Goal: Task Accomplishment & Management: Complete application form

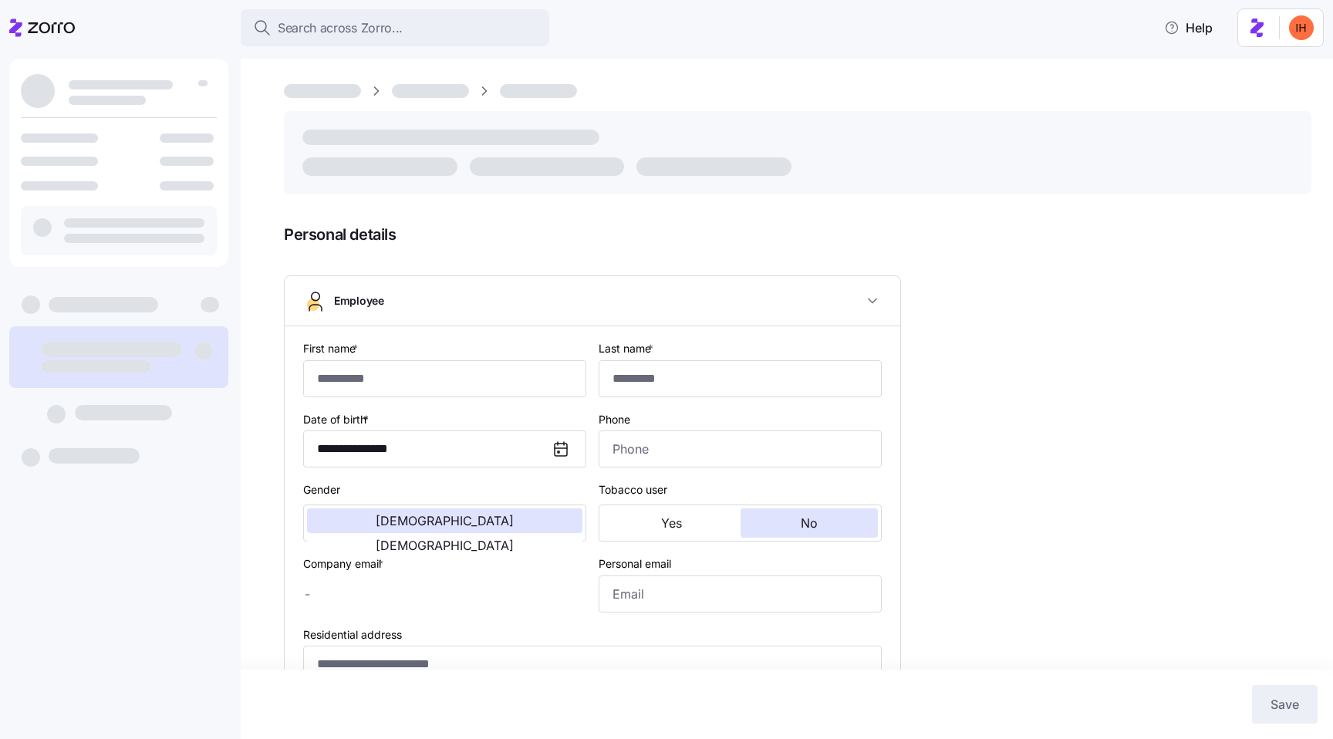
type input "*****"
type input "******"
type input "[EMAIL_ADDRESS][DOMAIN_NAME]"
type input "**********"
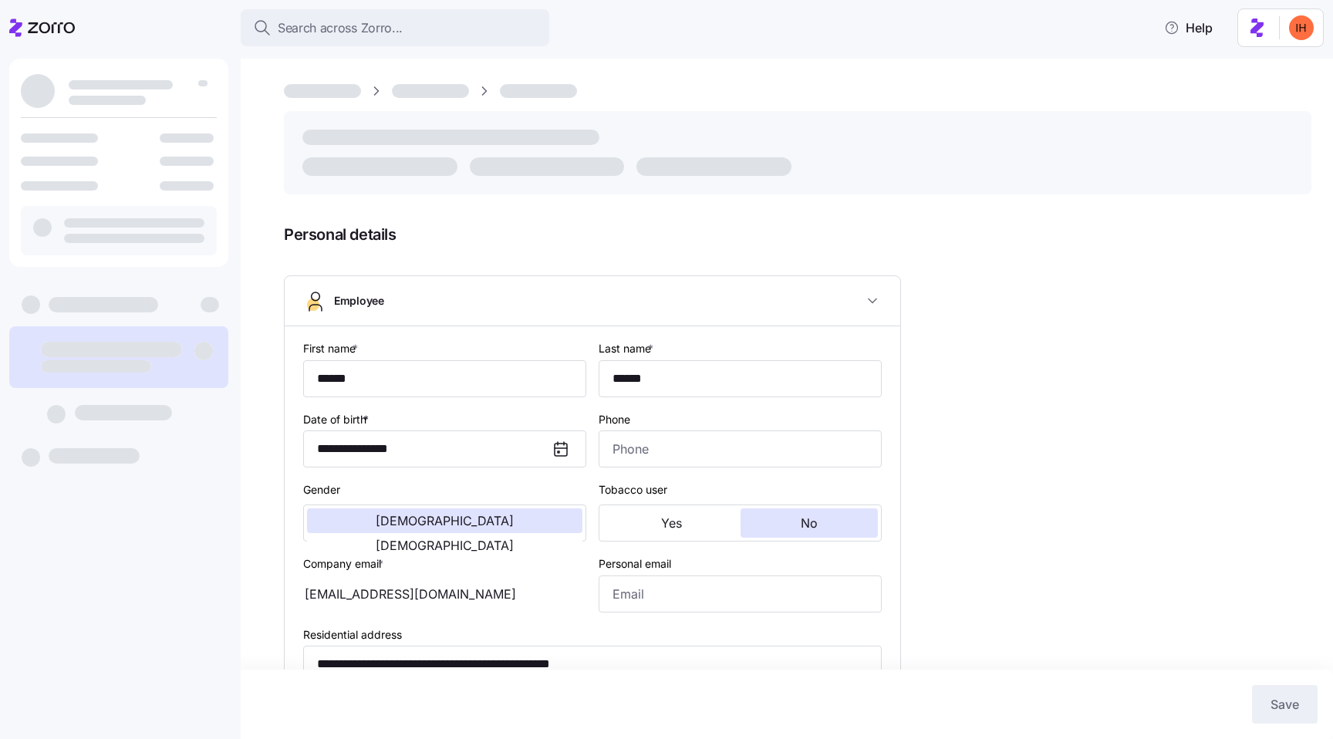
type input "Full time"
type input "Hourly"
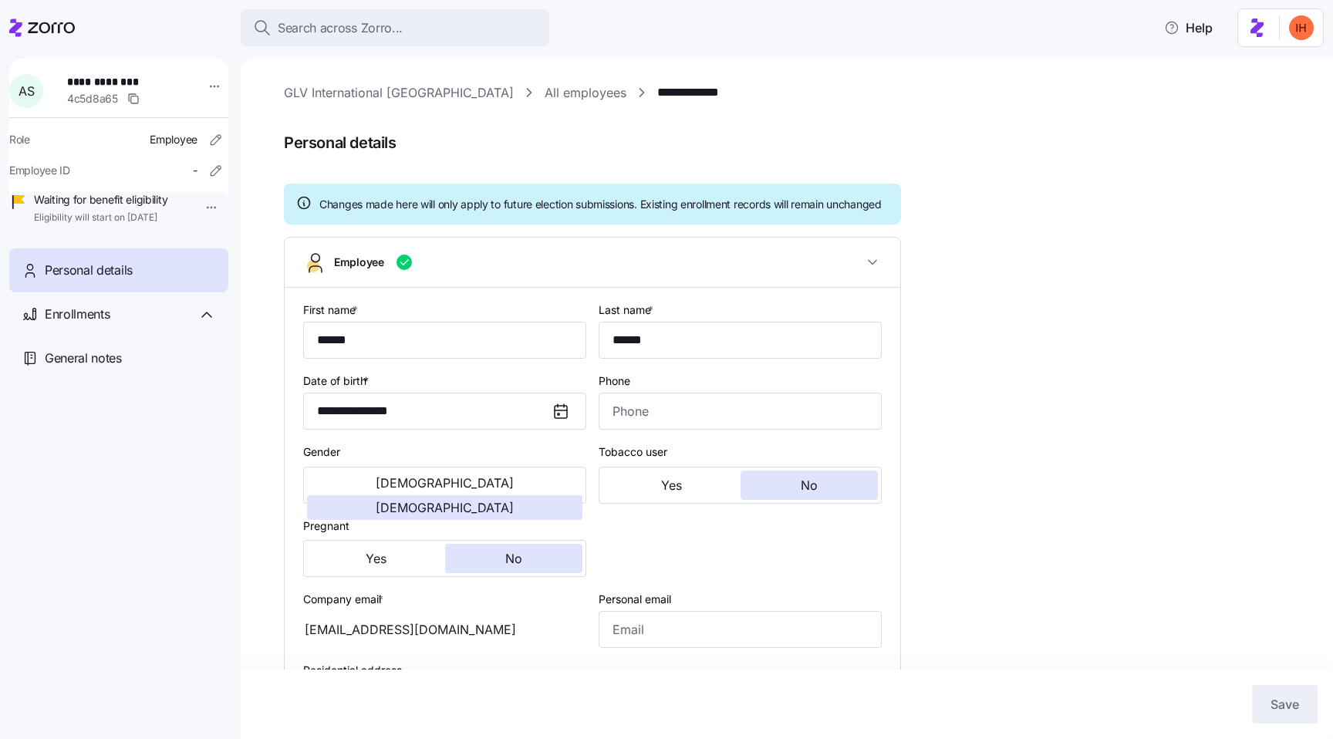
type input "All Employees"
click at [112, 85] on span "**********" at bounding box center [121, 81] width 108 height 15
click at [126, 85] on span "**********" at bounding box center [121, 81] width 108 height 15
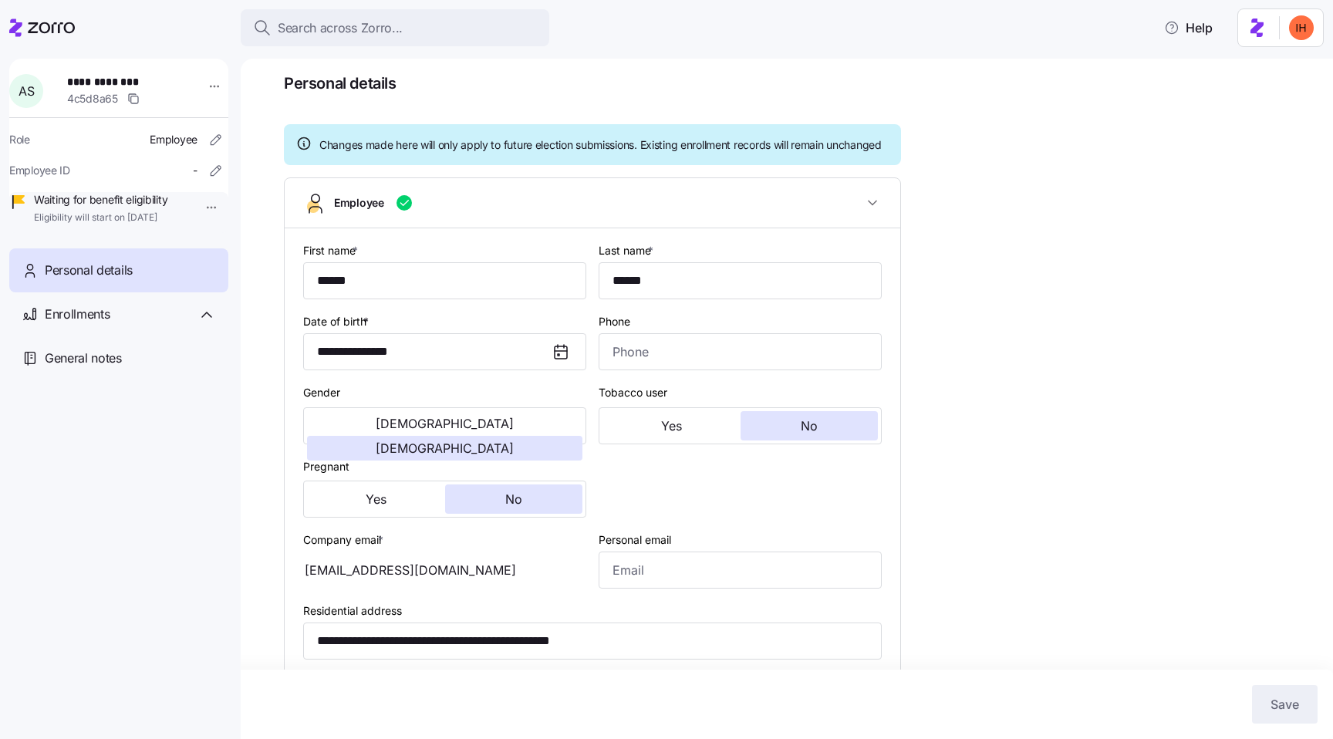
scroll to position [81, 0]
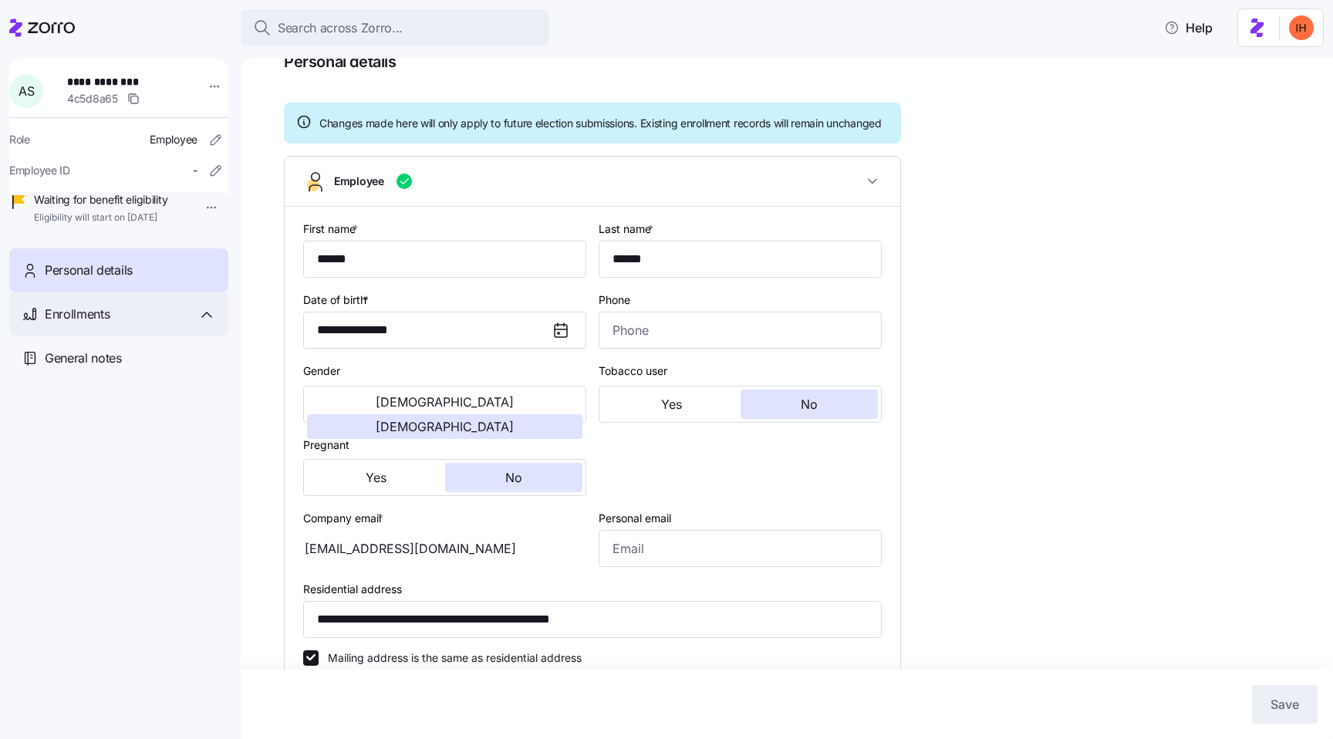
click at [111, 324] on div "Enrollments" at bounding box center [130, 314] width 171 height 19
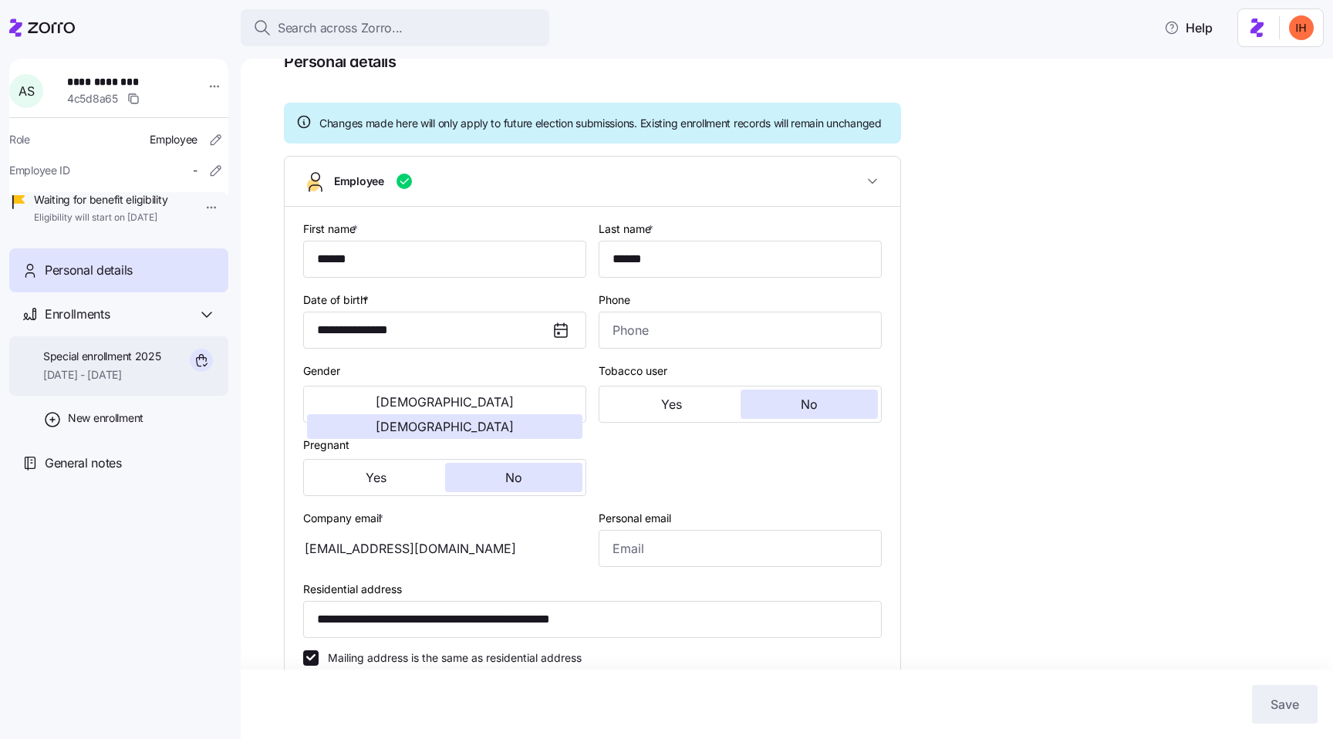
click at [117, 383] on span "09/01/2025 - 12/31/2025" at bounding box center [102, 374] width 118 height 15
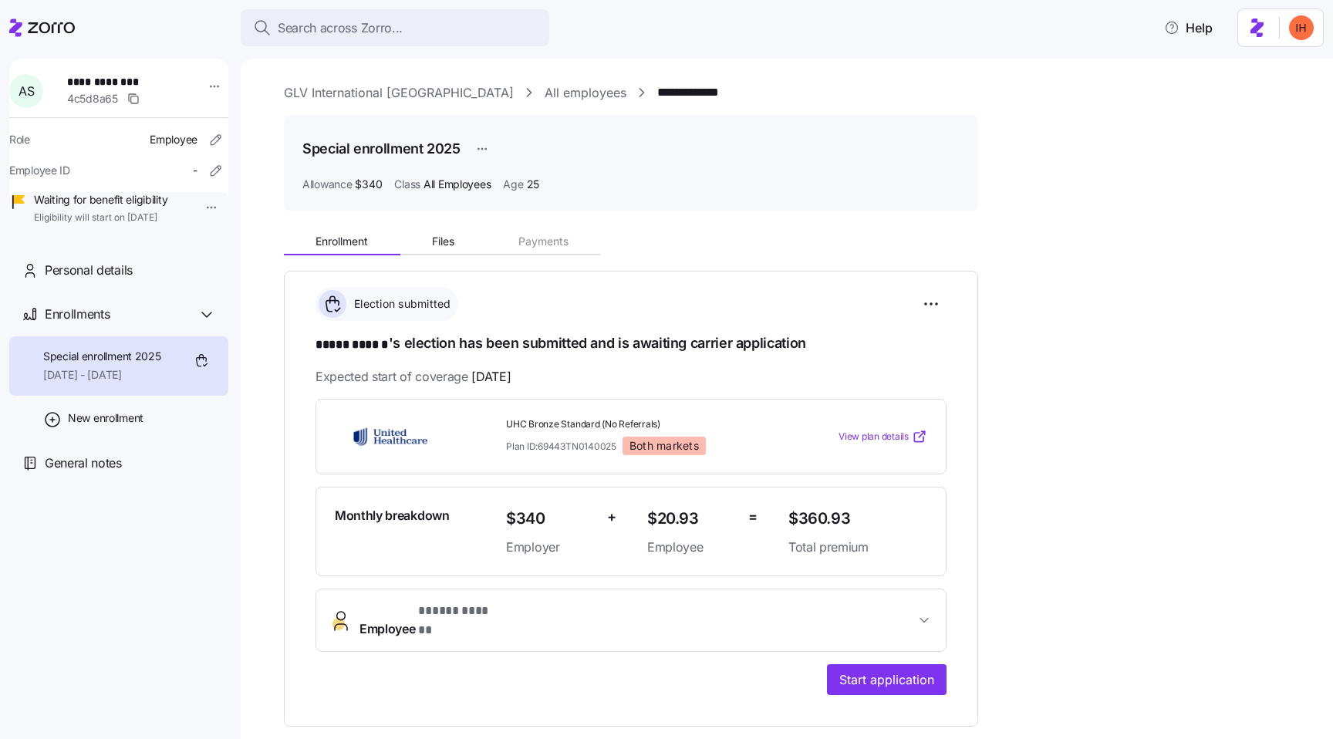
scroll to position [206, 0]
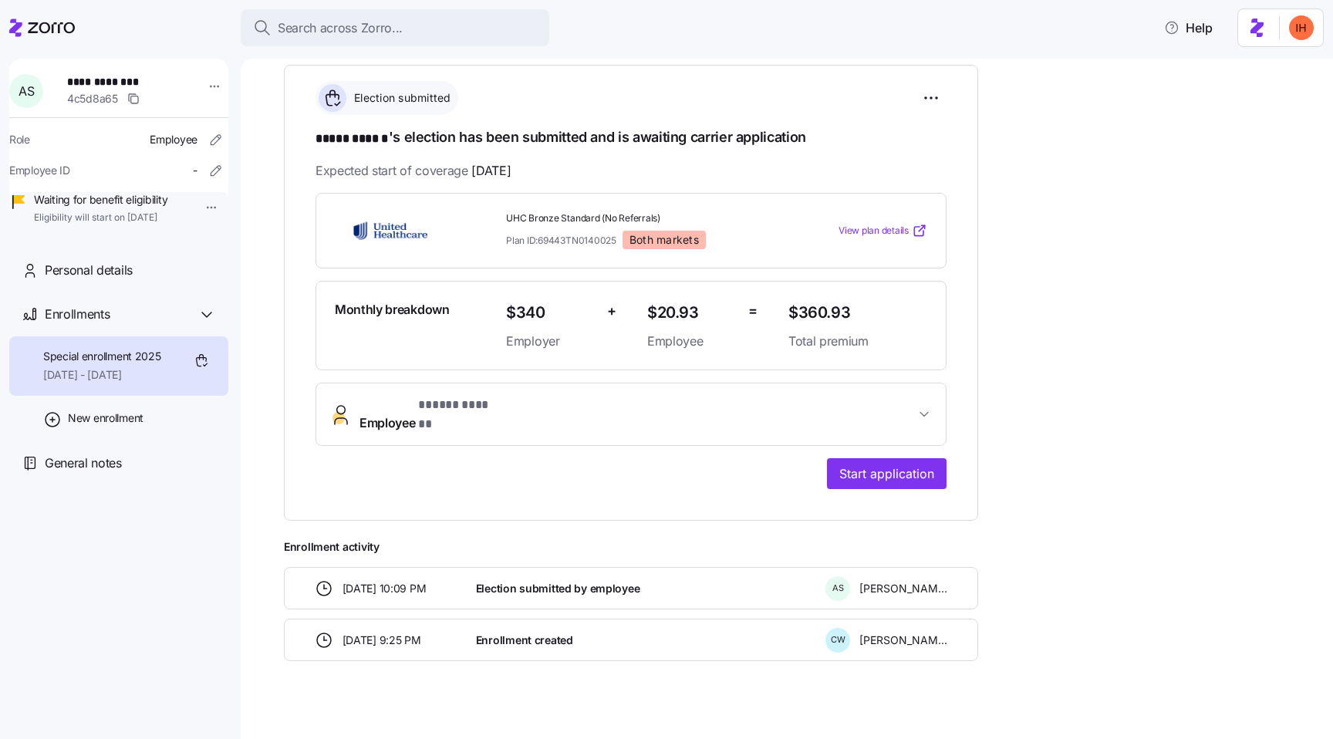
click at [543, 633] on span "Enrollment created" at bounding box center [524, 640] width 97 height 15
click at [516, 633] on span "Enrollment created" at bounding box center [524, 640] width 97 height 15
click at [536, 581] on span "Election submitted by employee" at bounding box center [558, 588] width 164 height 15
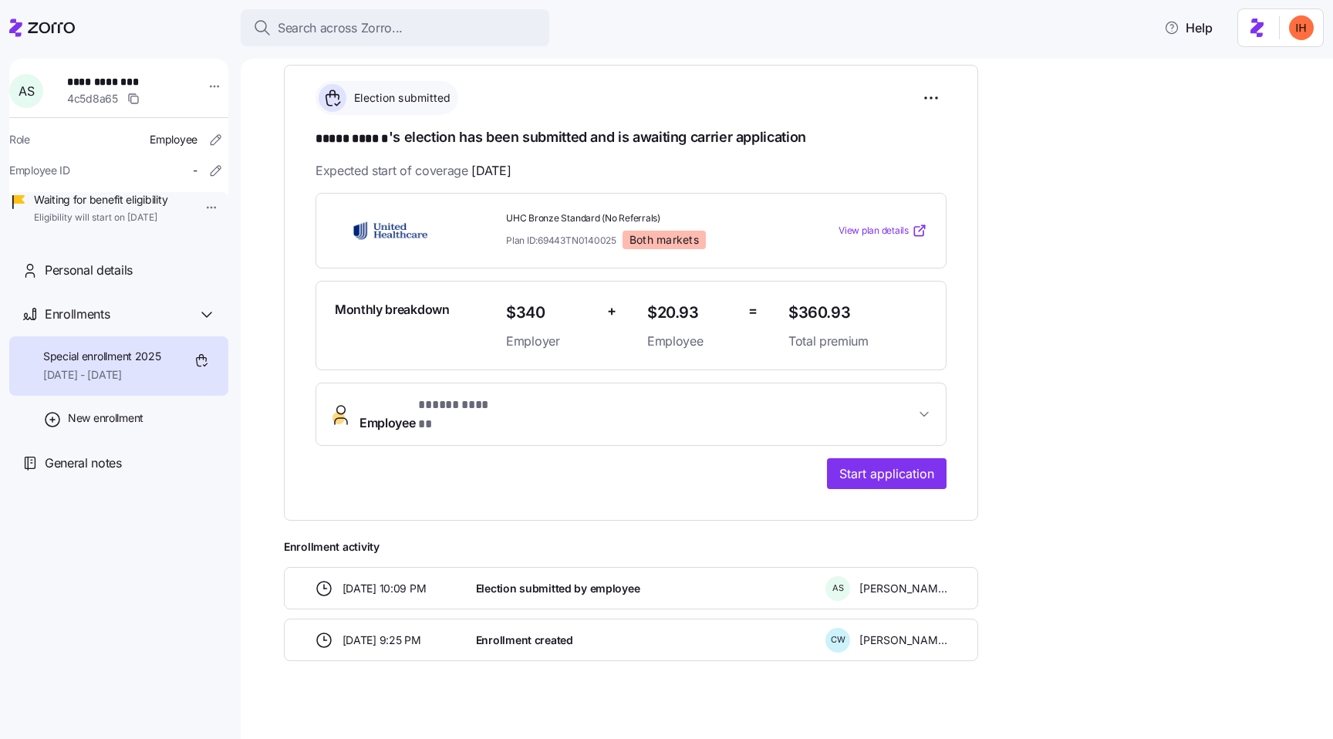
click at [536, 581] on span "Election submitted by employee" at bounding box center [558, 588] width 164 height 15
click at [564, 581] on span "Election submitted by employee" at bounding box center [558, 588] width 164 height 15
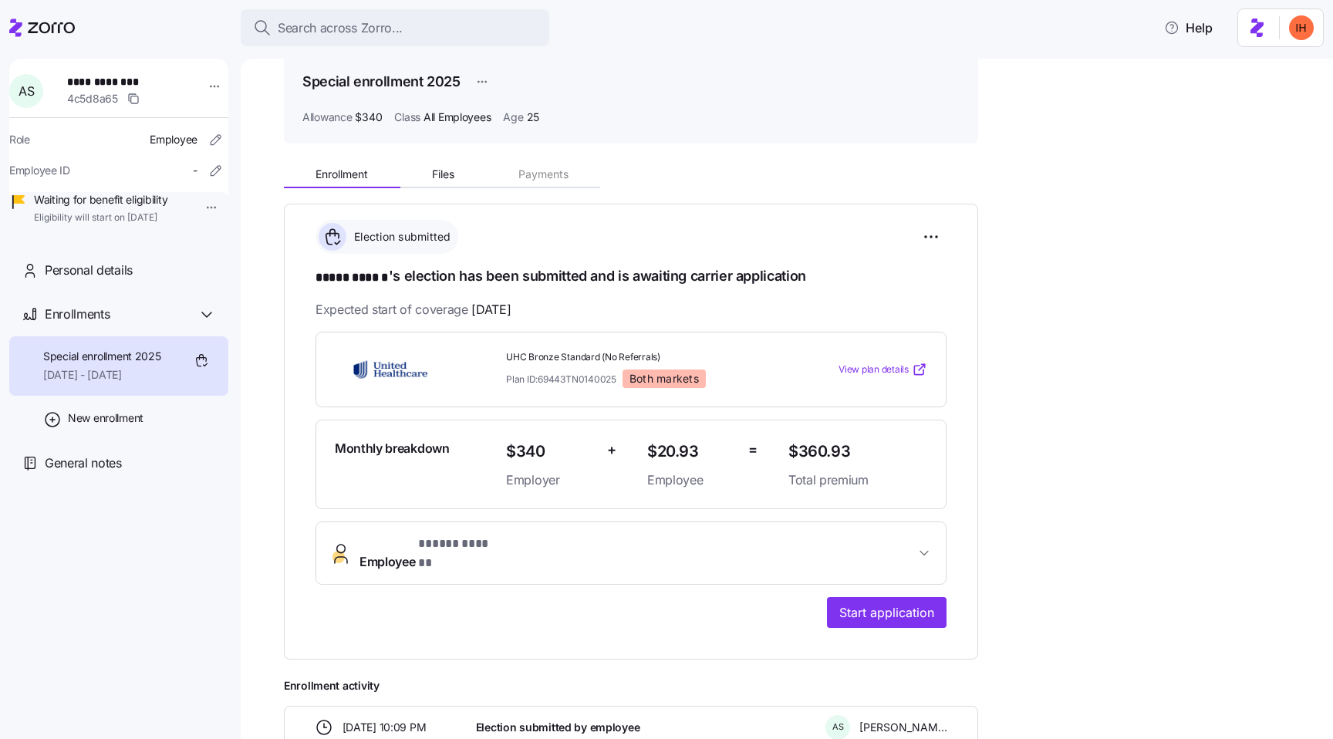
scroll to position [88, 0]
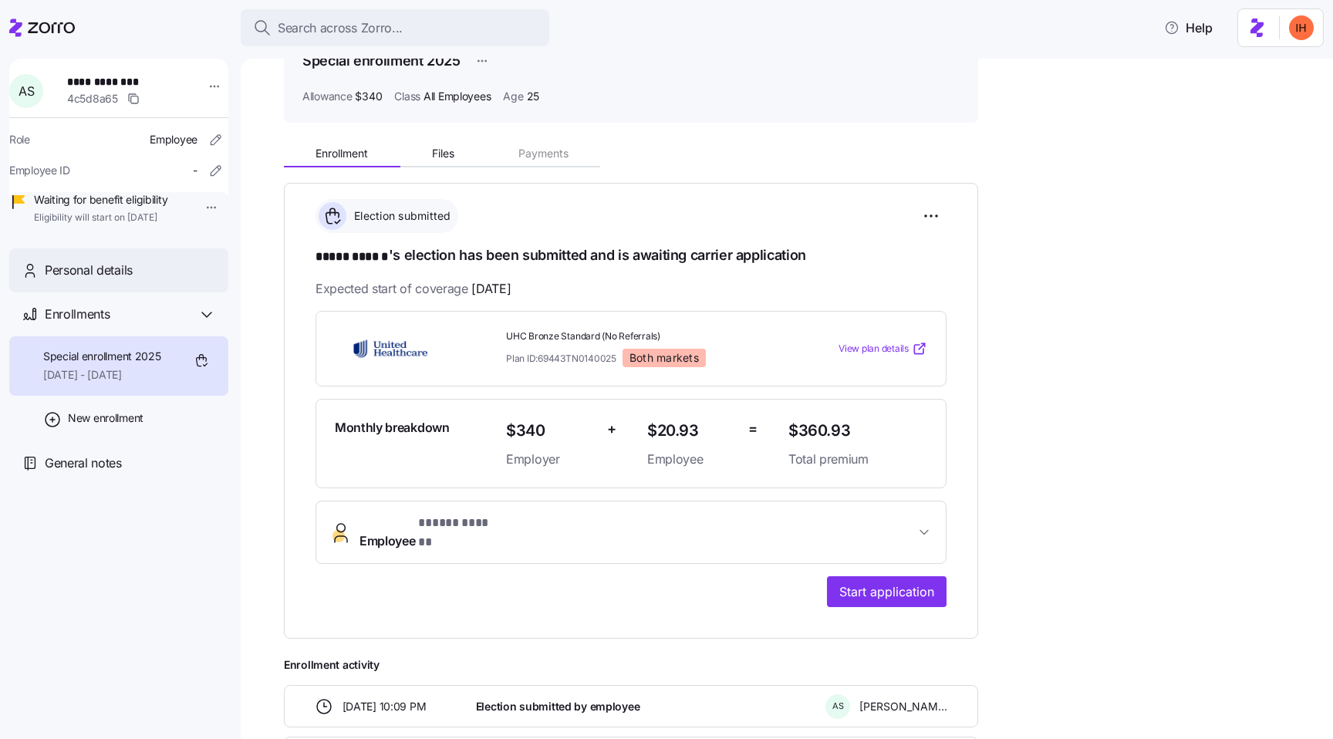
click at [155, 280] on div "Personal details" at bounding box center [130, 270] width 171 height 19
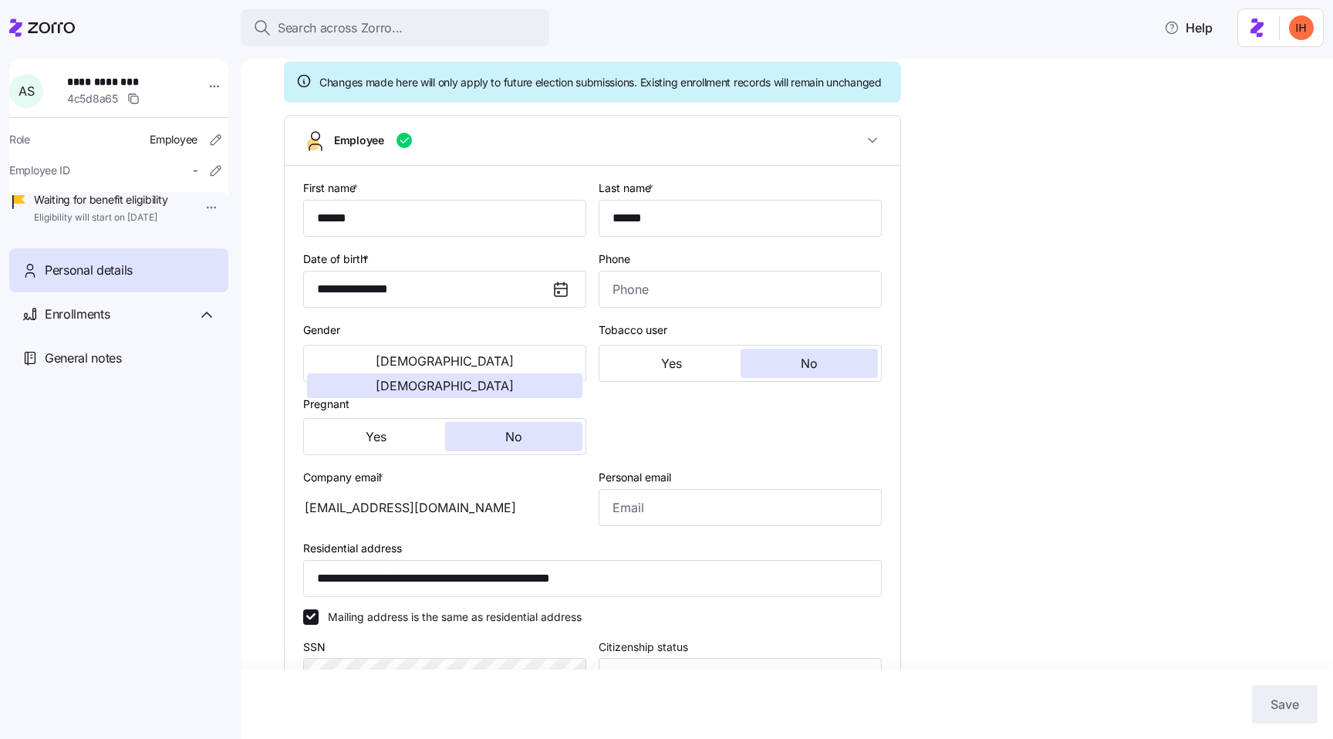
scroll to position [130, 0]
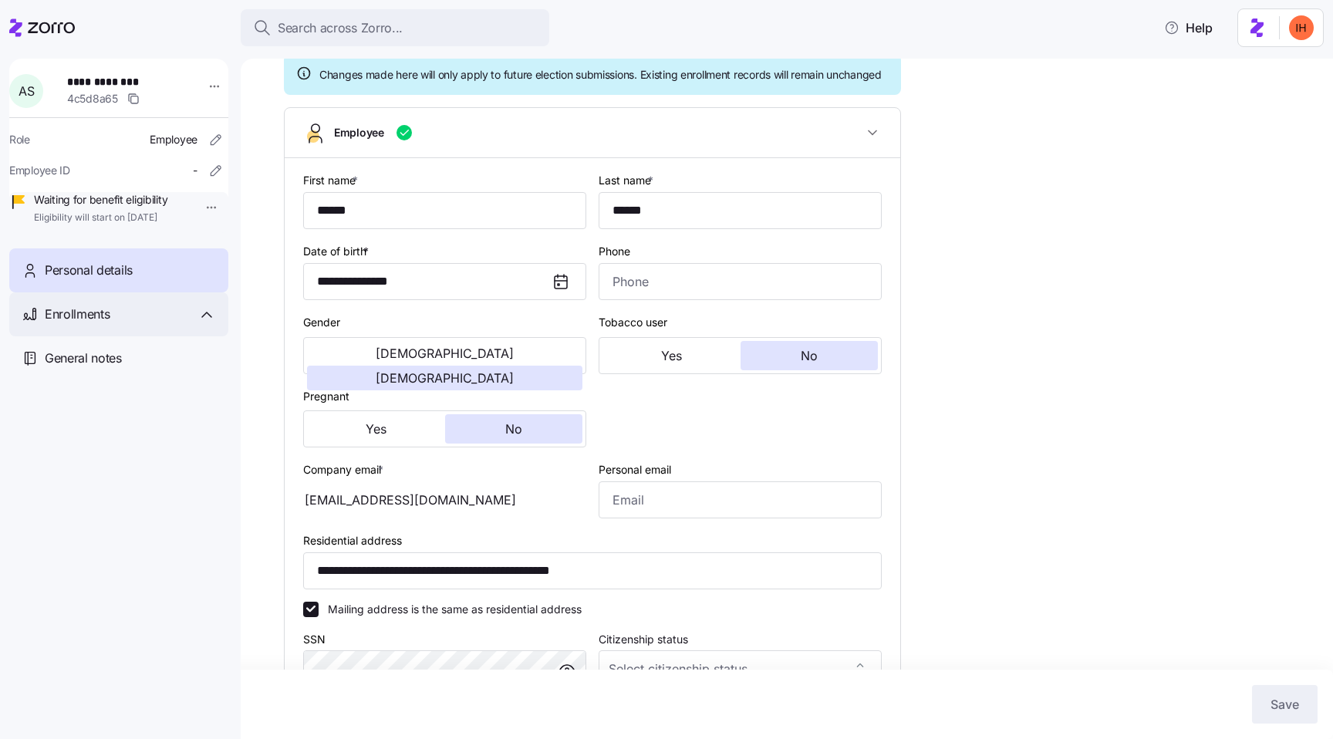
click at [177, 316] on div "Enrollments" at bounding box center [118, 314] width 219 height 44
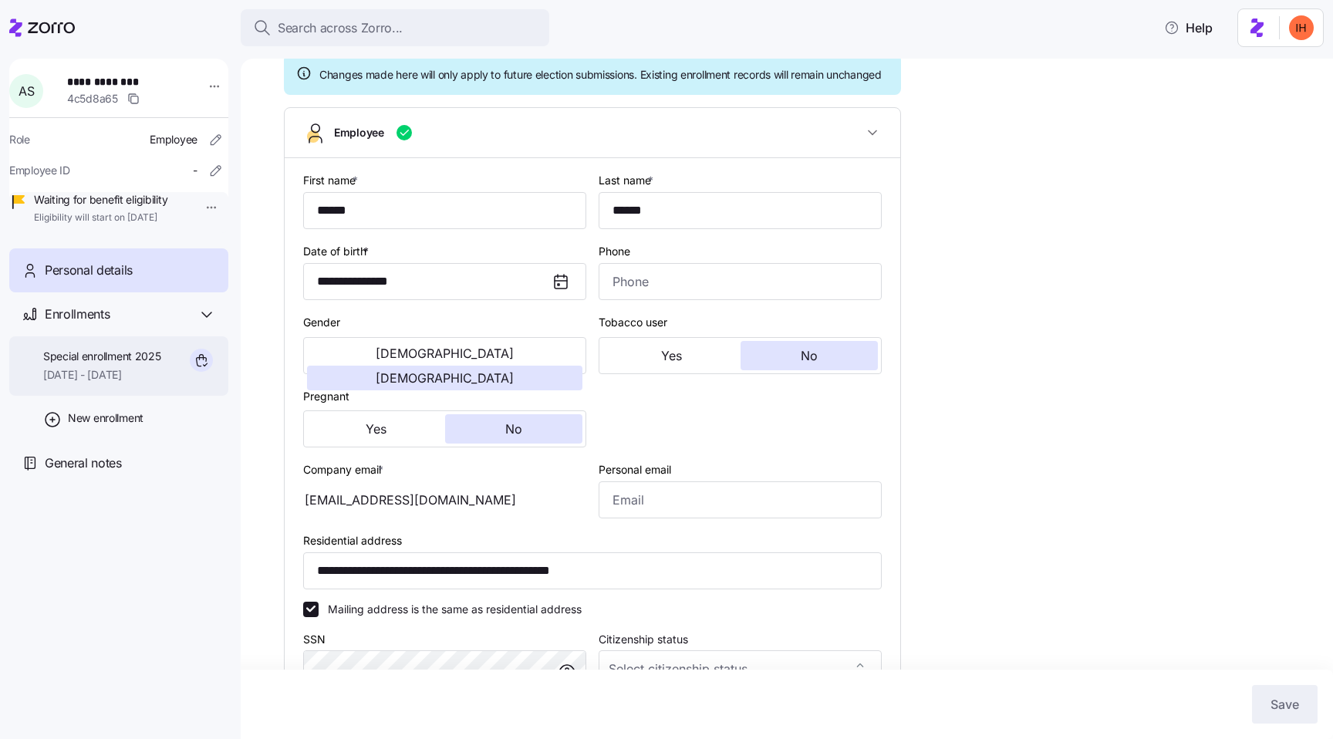
click at [140, 383] on span "09/01/2025 - 12/31/2025" at bounding box center [102, 374] width 118 height 15
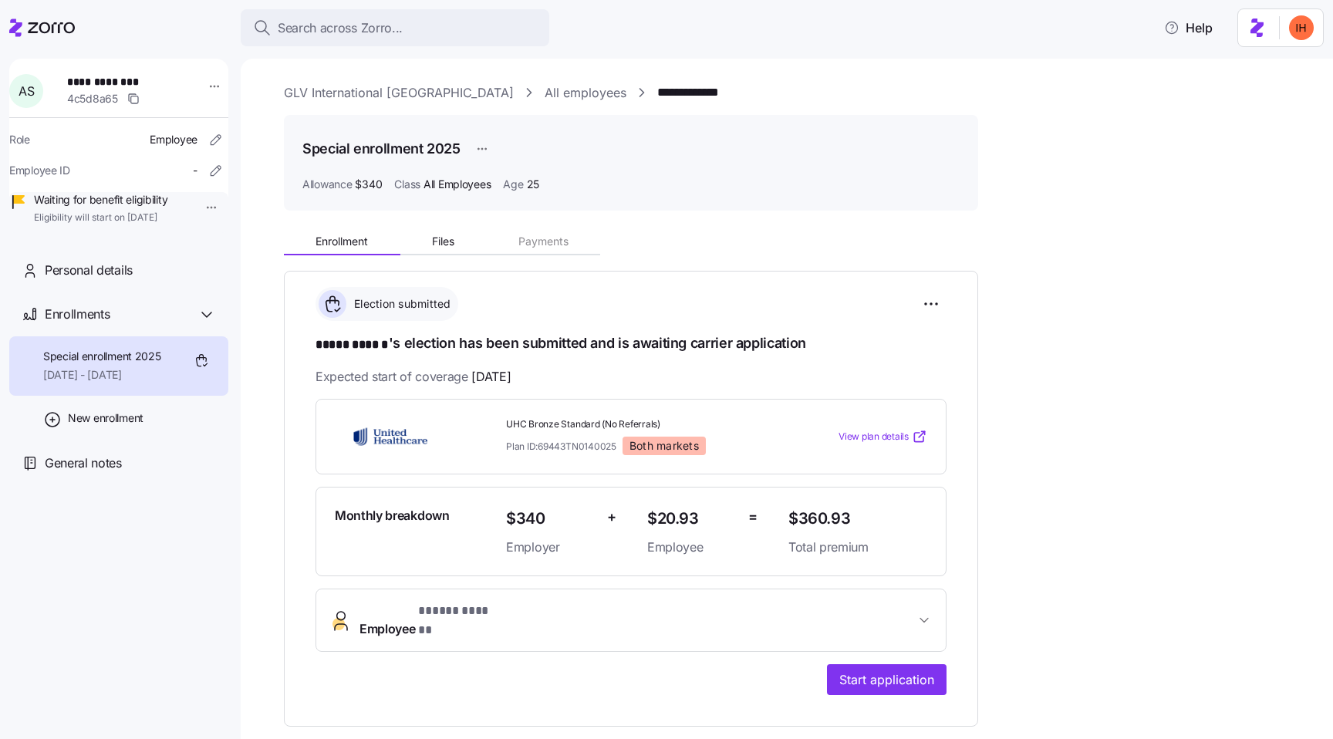
click at [571, 614] on span "Employee * ***** ****** *" at bounding box center [638, 620] width 556 height 37
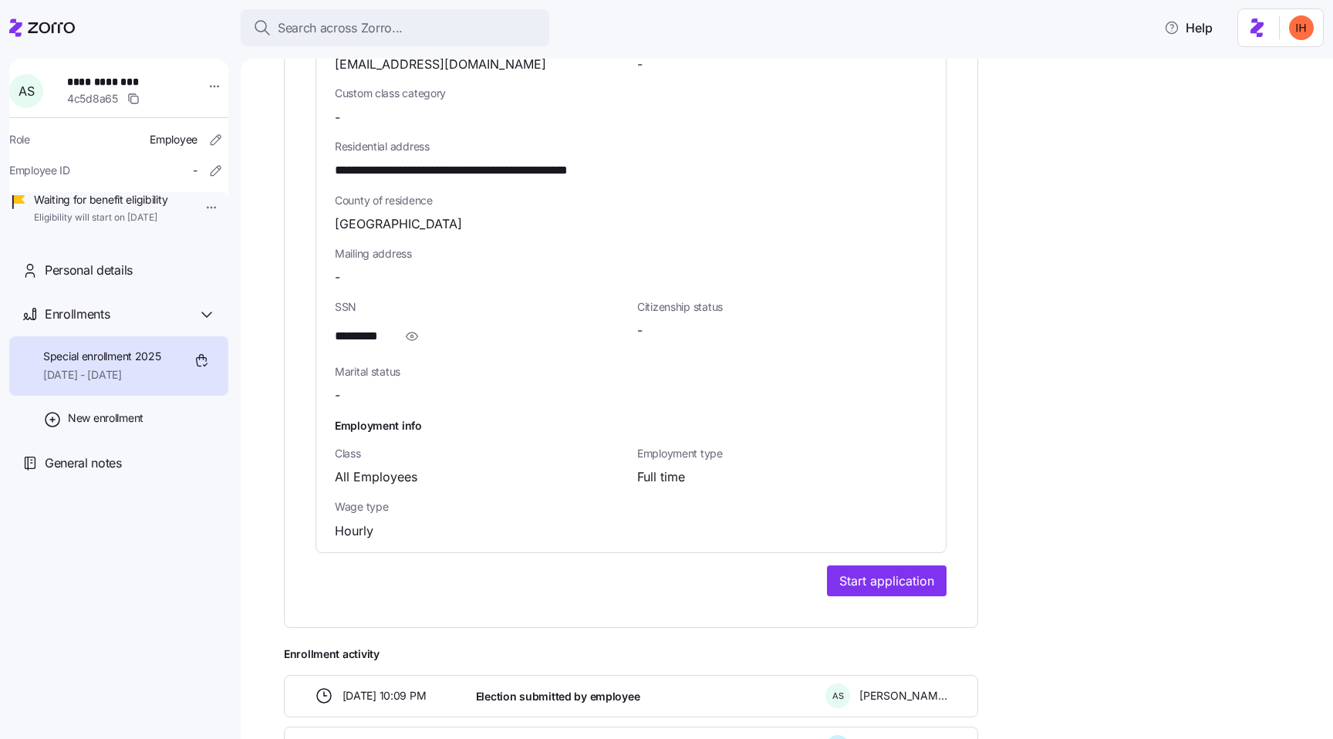
scroll to position [982, 0]
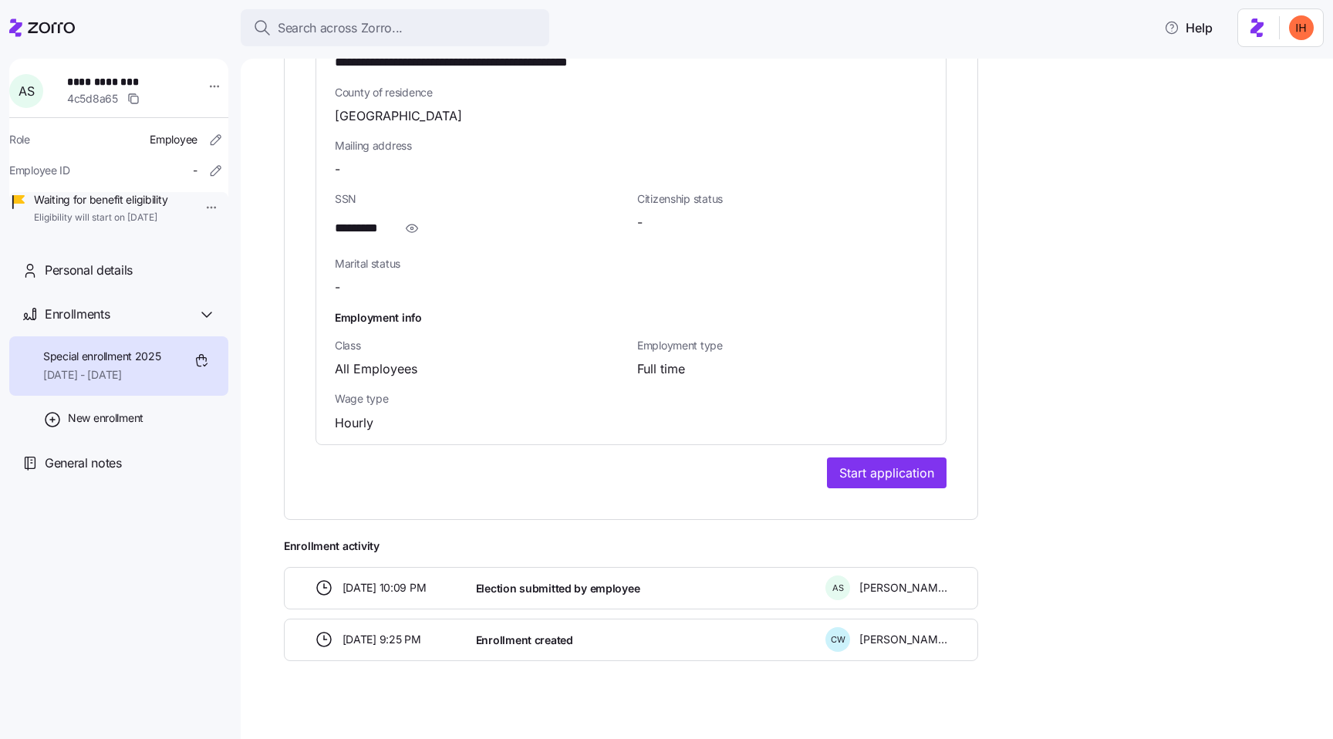
click at [562, 581] on span "Election submitted by employee" at bounding box center [558, 588] width 164 height 15
click at [603, 581] on span "Election submitted by employee" at bounding box center [558, 588] width 164 height 15
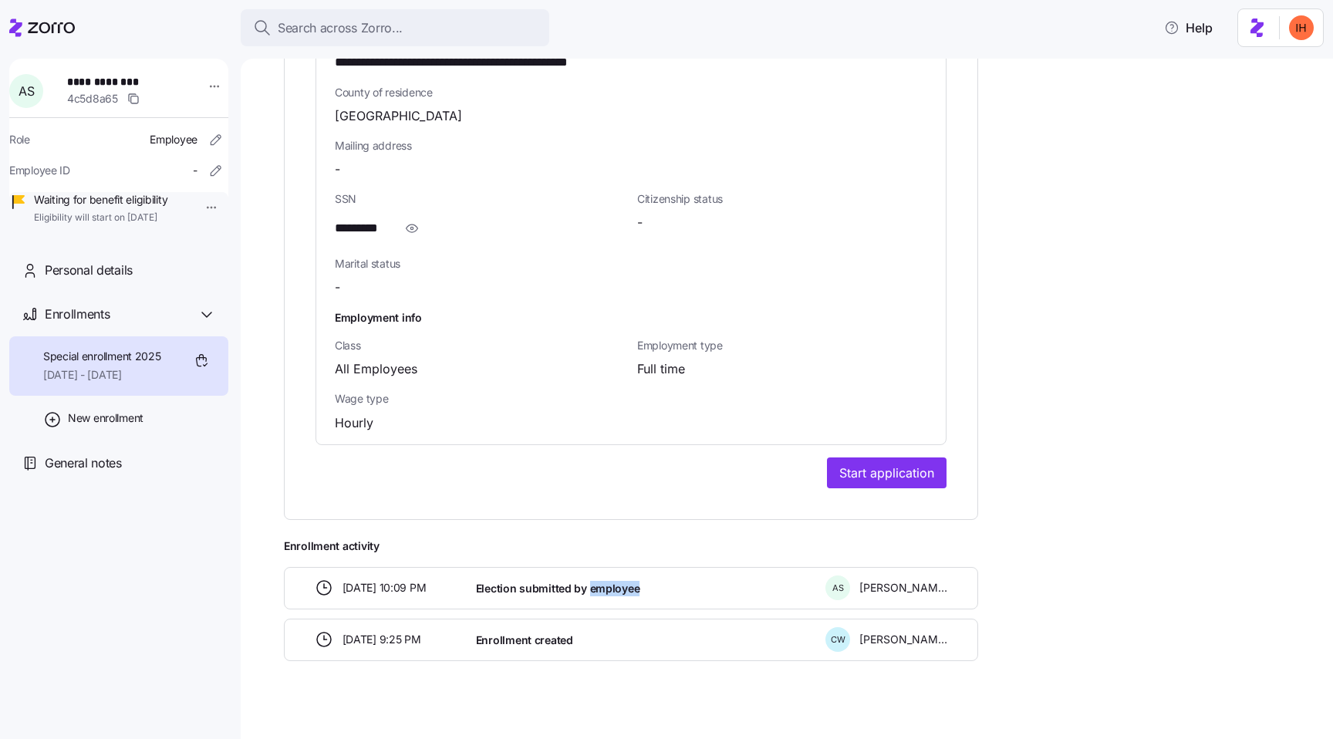
click at [603, 581] on span "Election submitted by employee" at bounding box center [558, 588] width 164 height 15
click at [576, 581] on span "Election submitted by employee" at bounding box center [558, 588] width 164 height 15
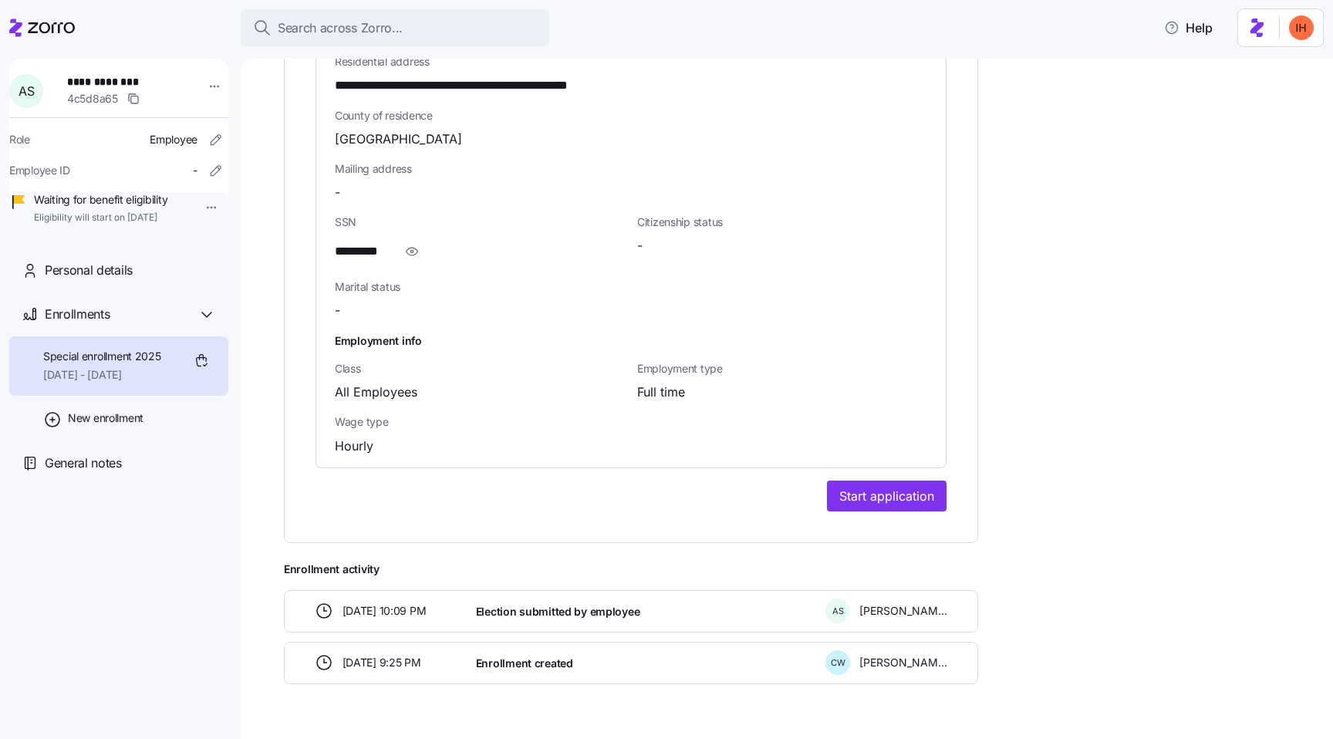
click at [579, 607] on div "Election submitted by employee" at bounding box center [645, 612] width 350 height 32
click at [554, 604] on span "Election submitted by employee" at bounding box center [558, 611] width 164 height 15
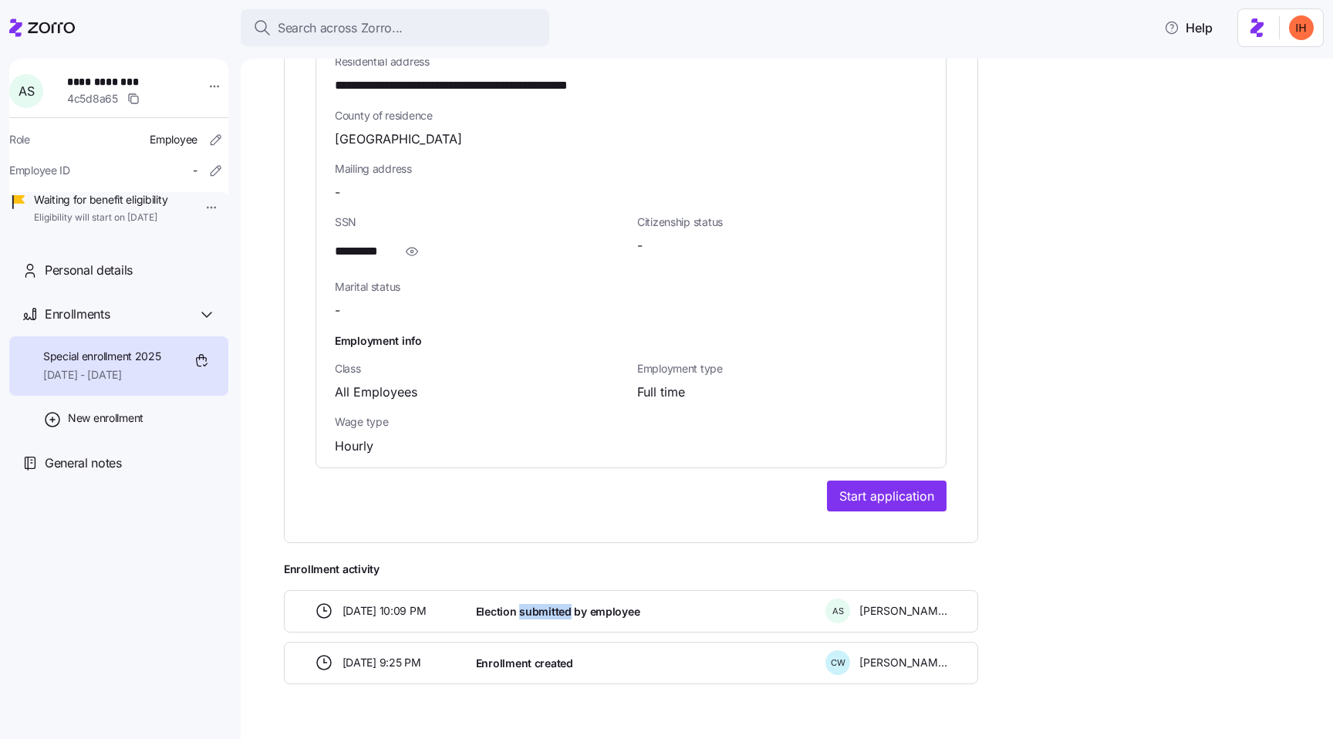
click at [596, 609] on div "Election submitted by employee" at bounding box center [645, 612] width 350 height 32
click at [576, 604] on span "Election submitted by employee" at bounding box center [558, 611] width 164 height 15
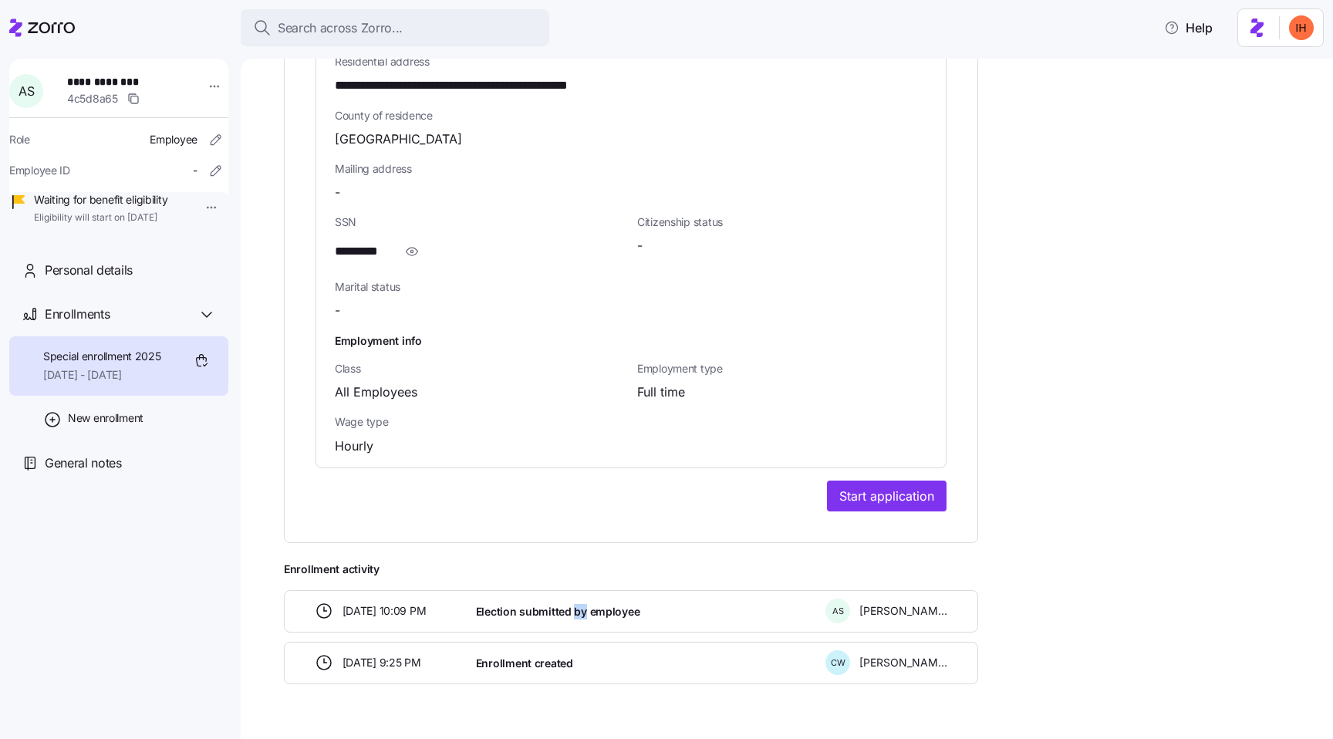
click at [576, 604] on span "Election submitted by employee" at bounding box center [558, 611] width 164 height 15
click at [607, 604] on span "Election submitted by employee" at bounding box center [558, 611] width 164 height 15
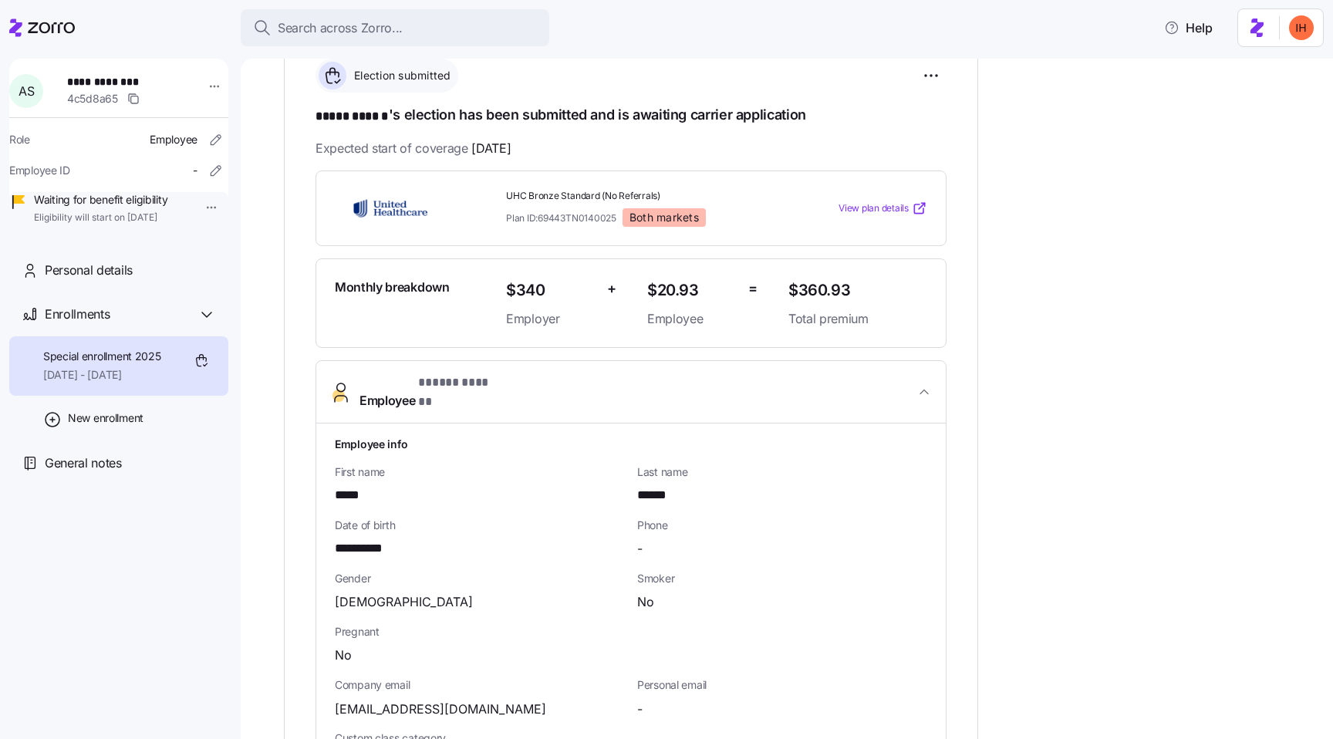
scroll to position [0, 0]
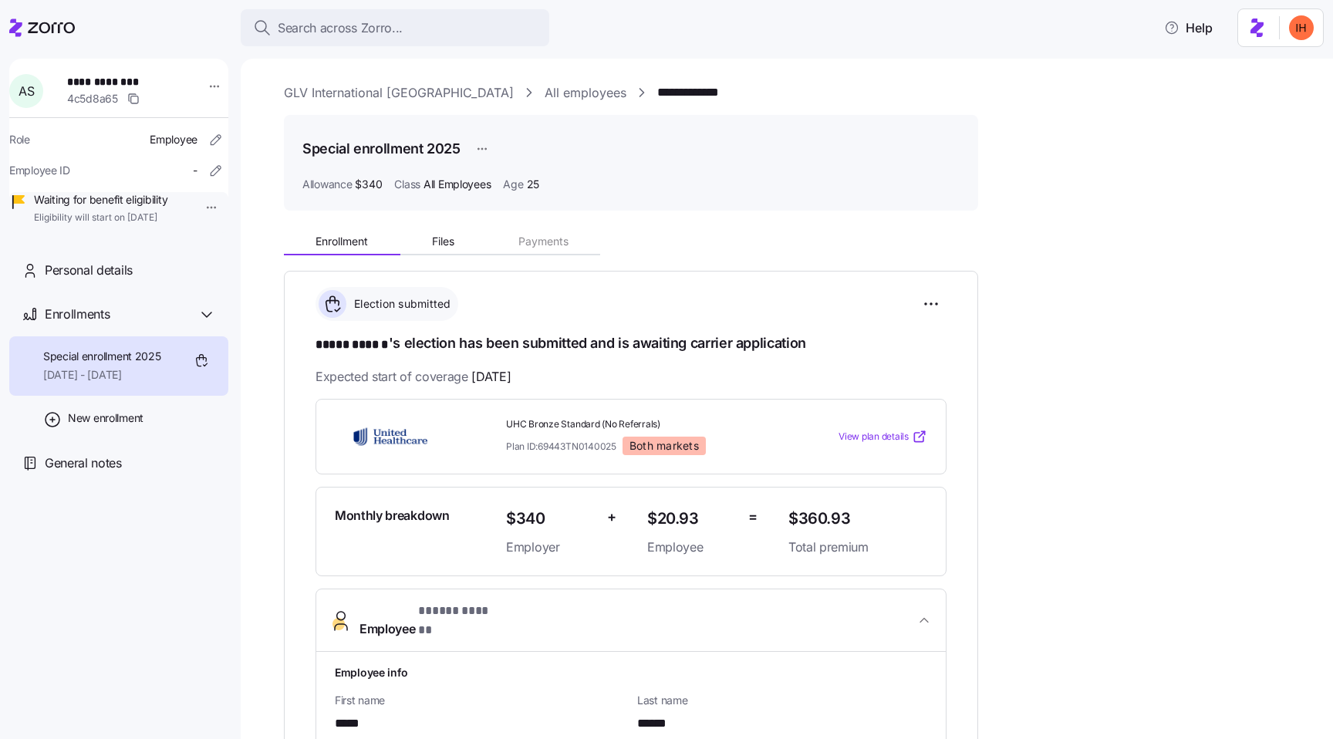
click at [545, 100] on link "All employees" at bounding box center [586, 92] width 82 height 19
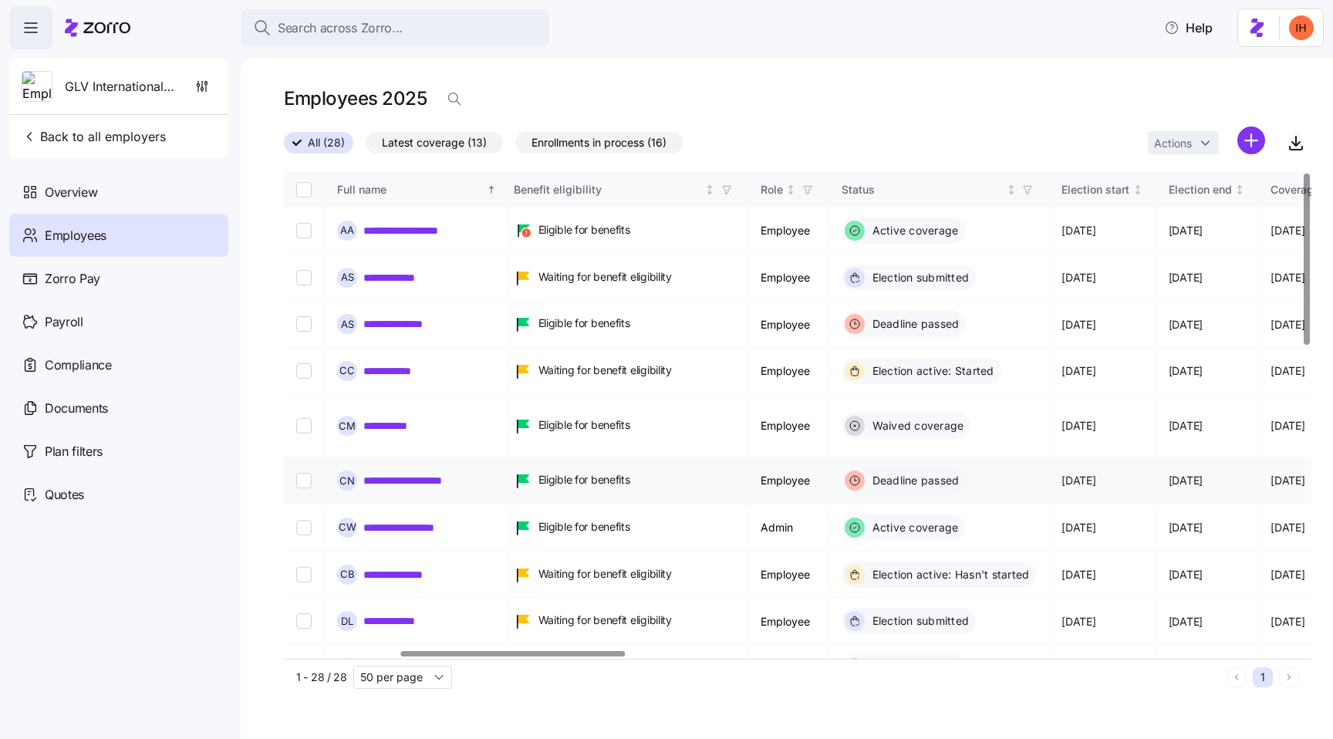
scroll to position [0, 539]
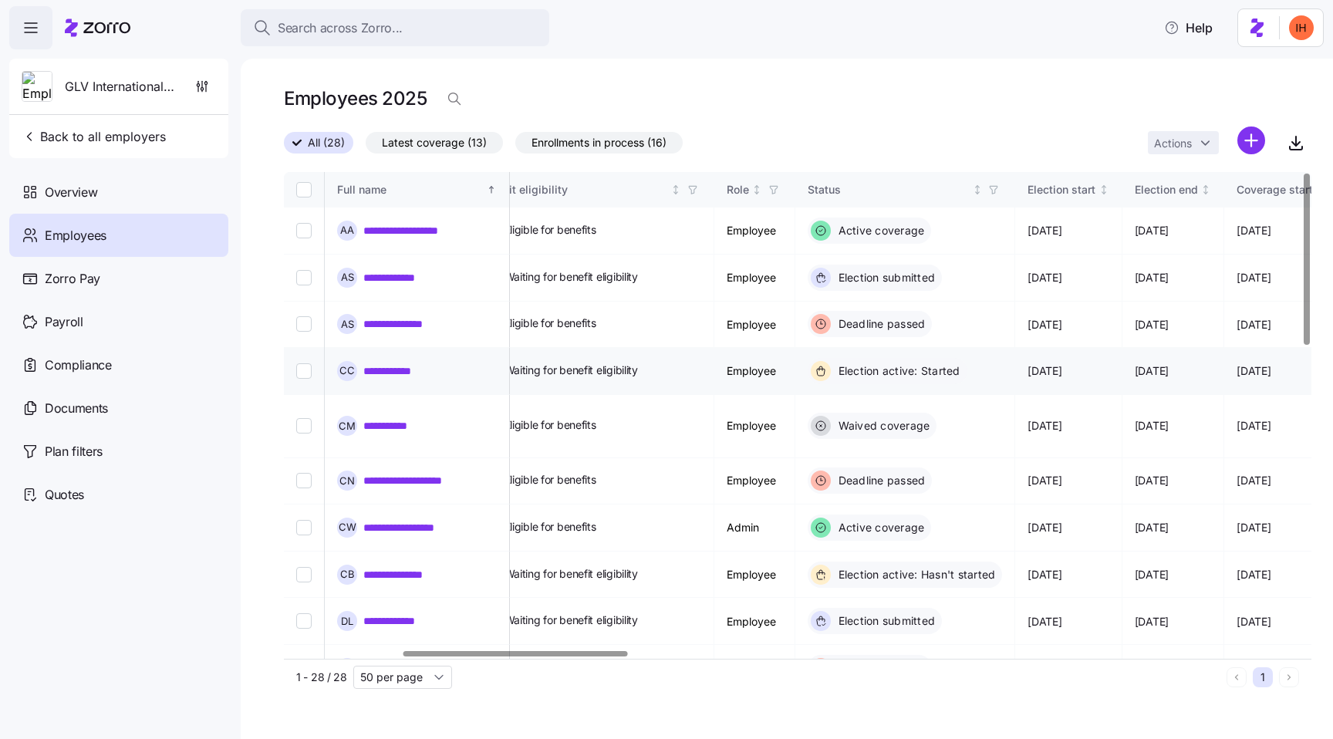
click at [306, 370] on input "Select record 4" at bounding box center [303, 370] width 15 height 15
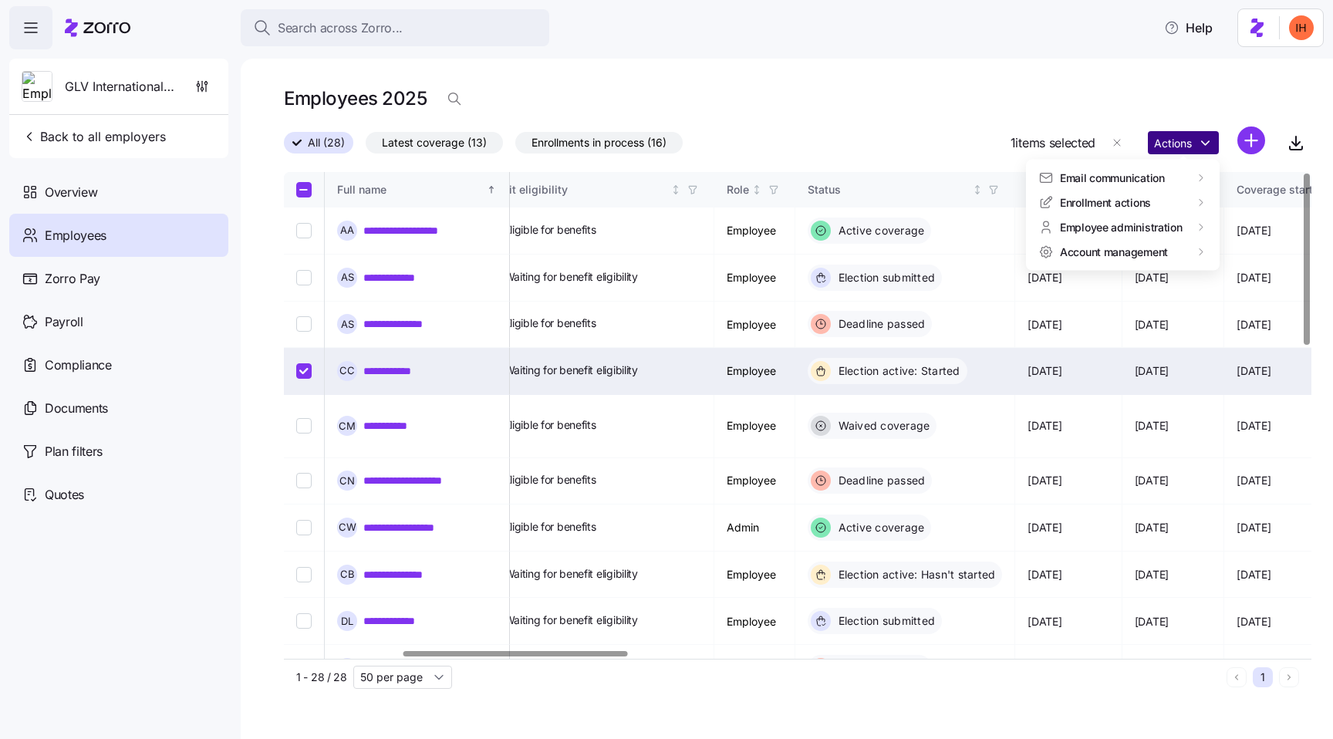
click at [1176, 153] on html "**********" at bounding box center [666, 365] width 1333 height 730
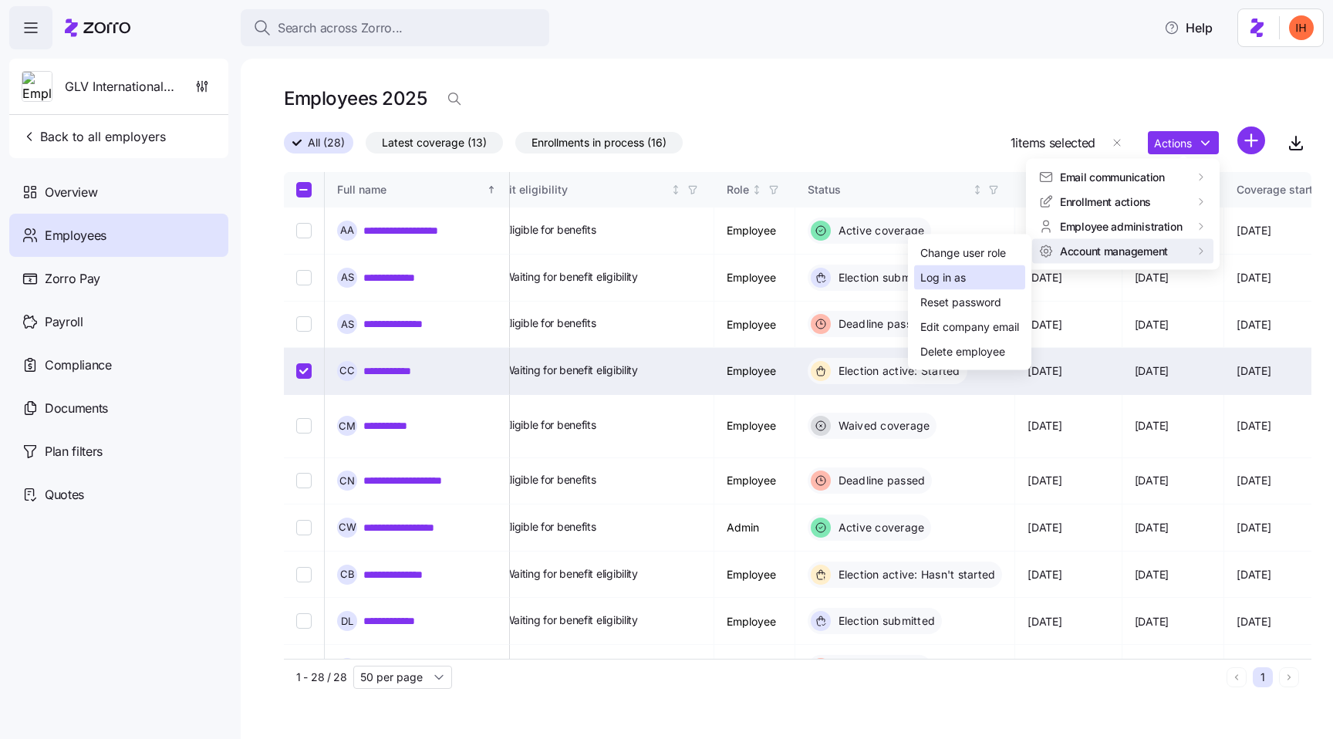
click at [975, 274] on div "Log in as" at bounding box center [969, 277] width 111 height 25
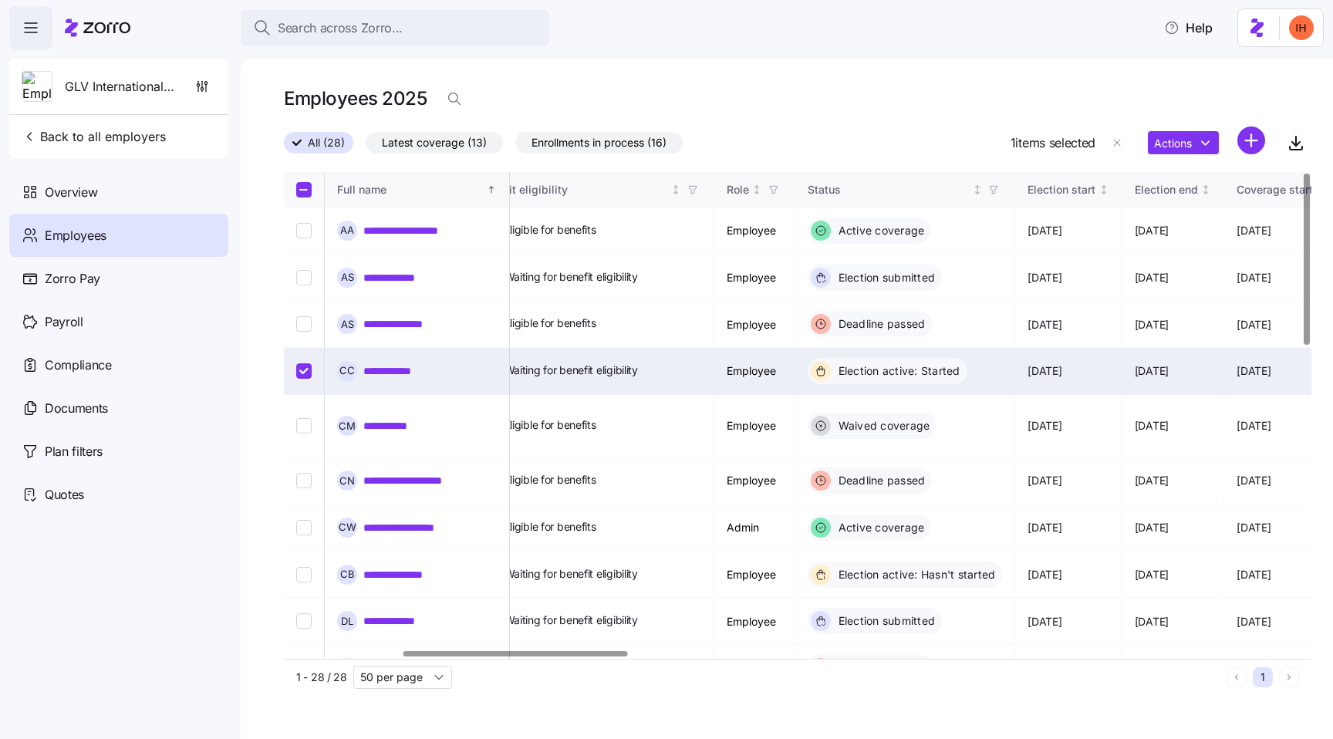
click at [299, 370] on input "Select record 4" at bounding box center [303, 370] width 15 height 15
checkbox input "false"
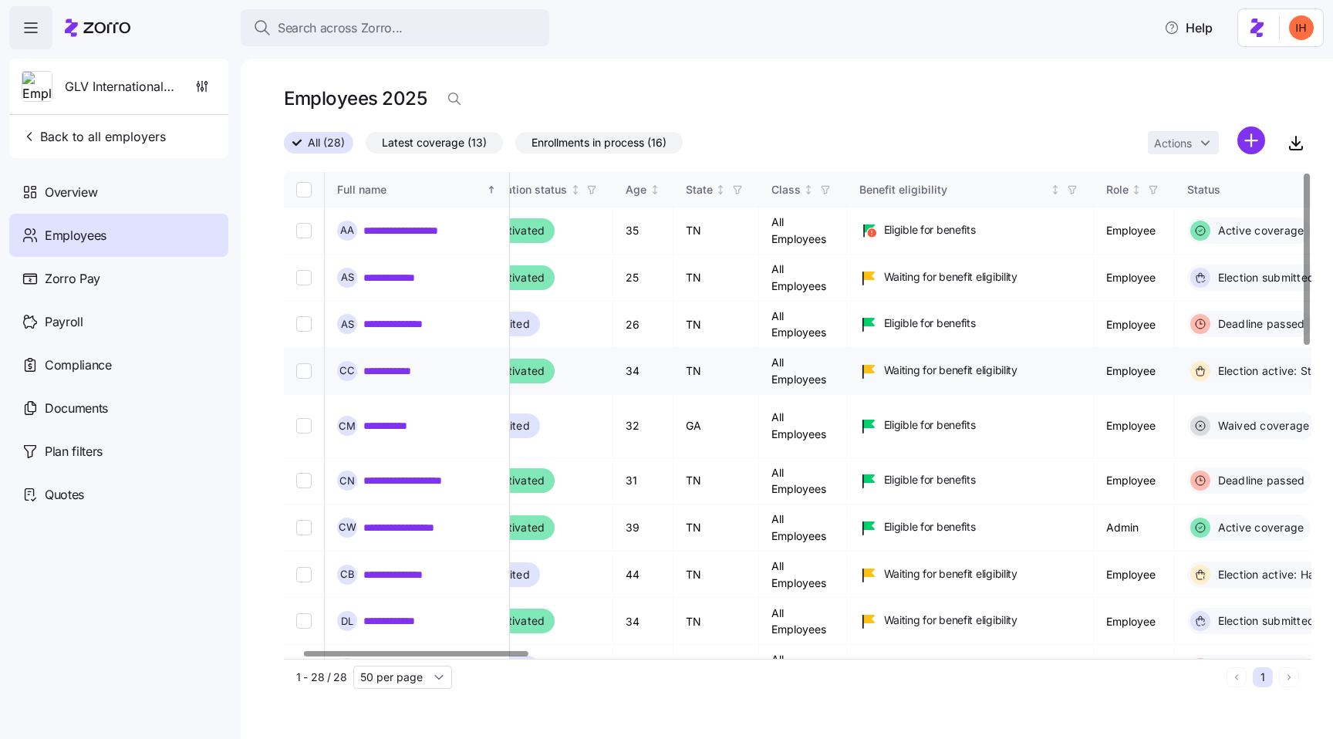
scroll to position [0, 0]
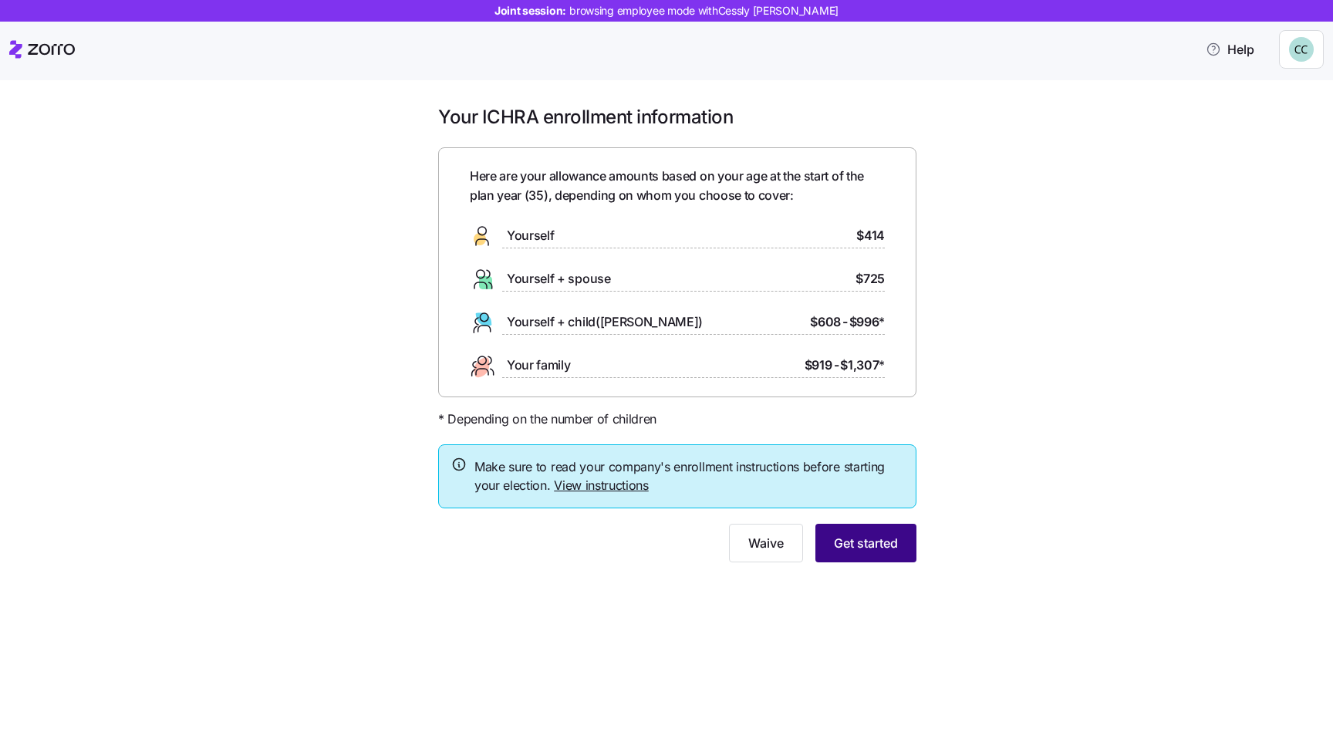
click at [855, 536] on span "Get started" at bounding box center [866, 543] width 64 height 19
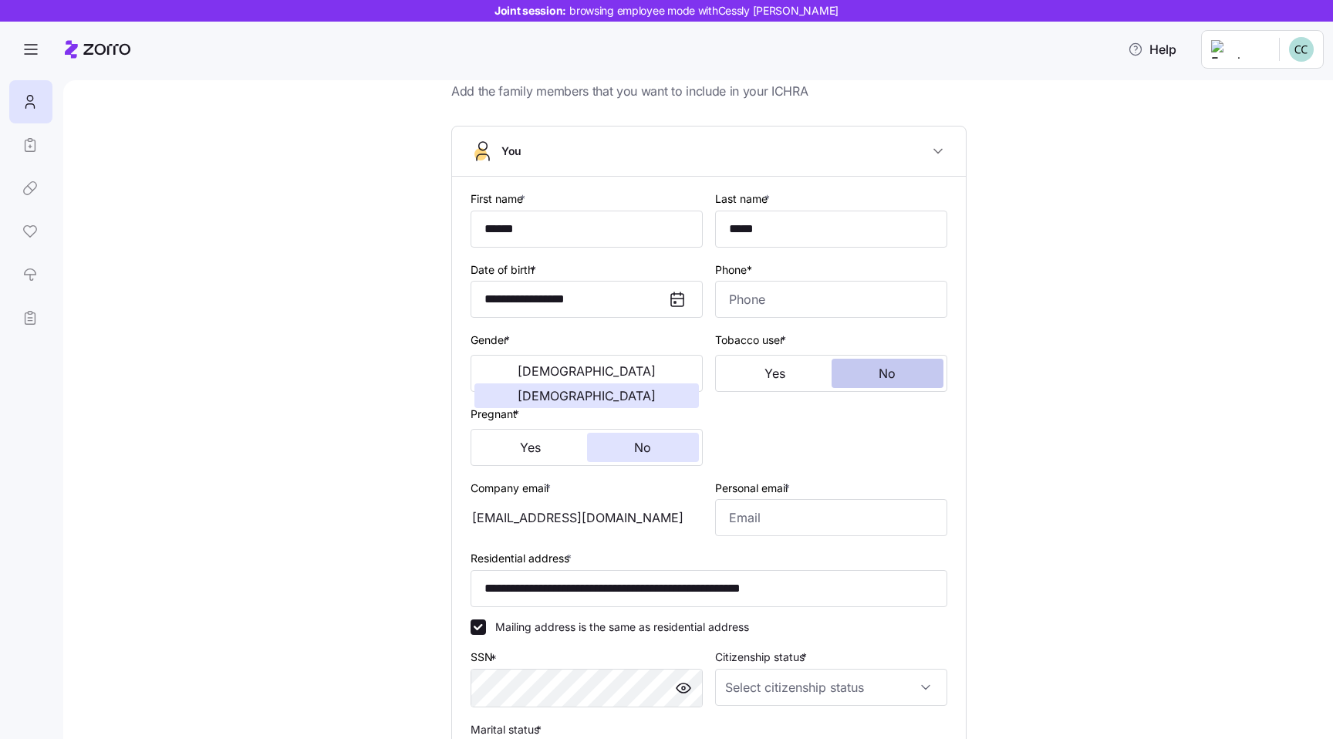
scroll to position [101, 0]
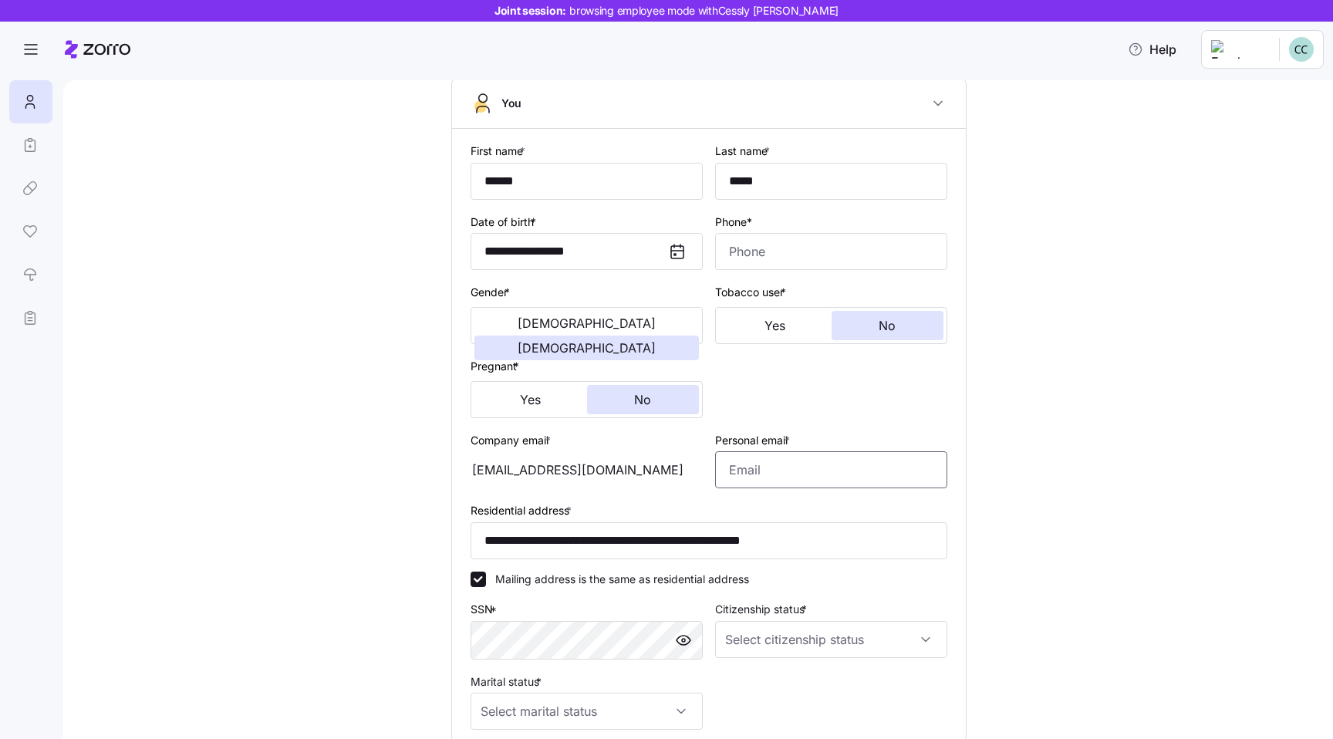
click at [817, 478] on input "Personal email *" at bounding box center [831, 469] width 232 height 37
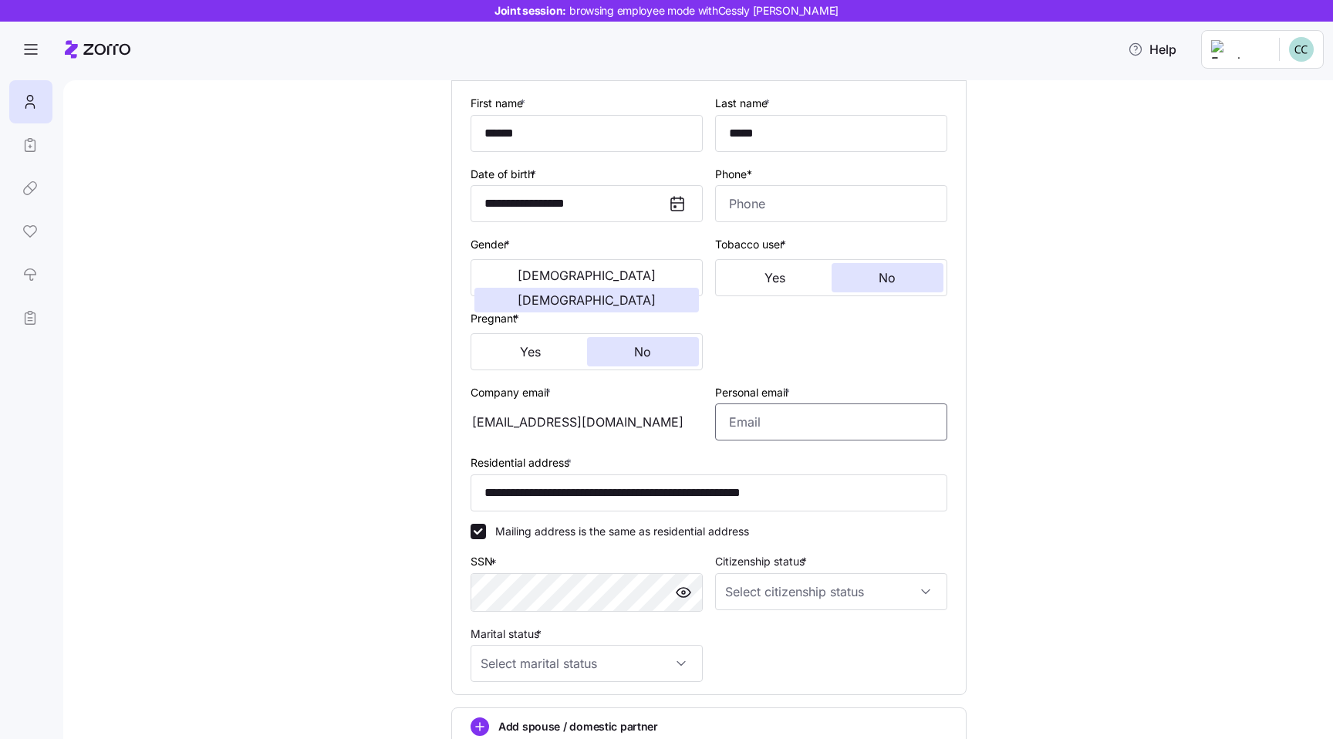
scroll to position [150, 0]
click at [949, 454] on div "**********" at bounding box center [709, 386] width 514 height 614
click at [1047, 480] on div "**********" at bounding box center [708, 408] width 1205 height 909
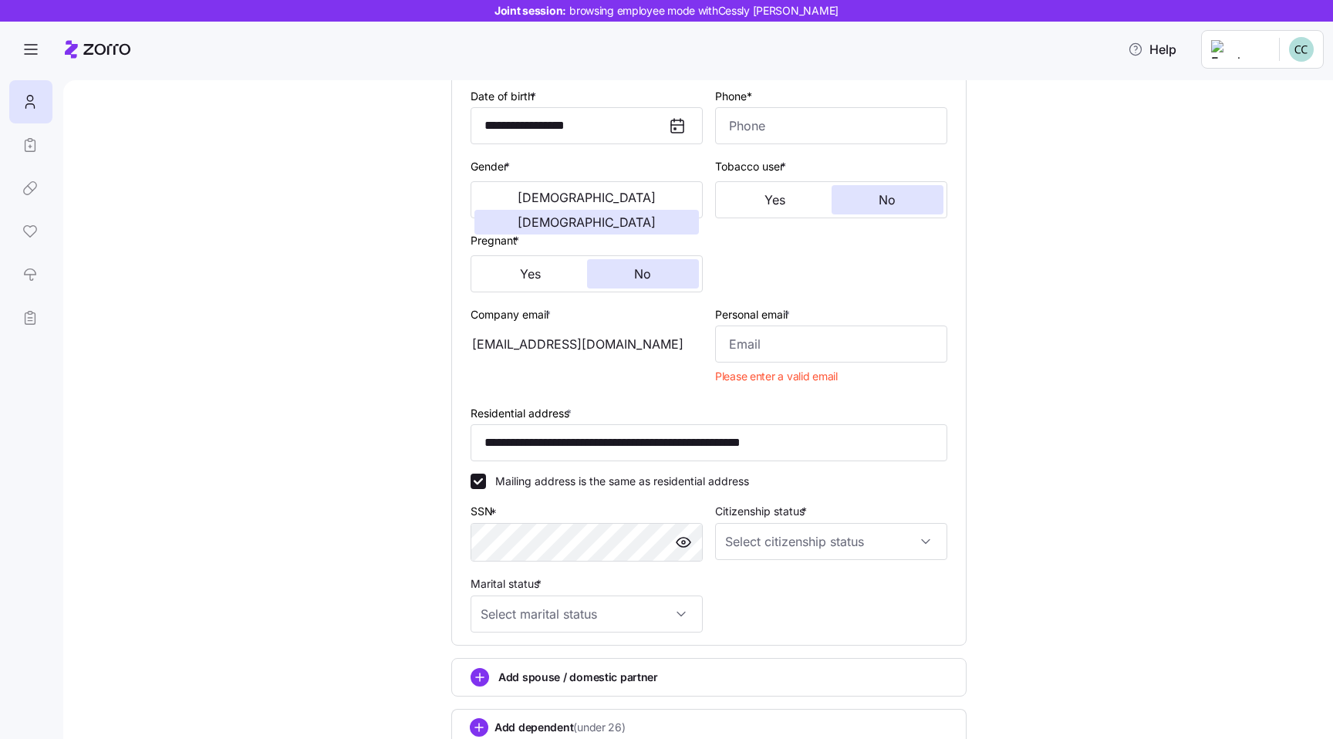
scroll to position [343, 0]
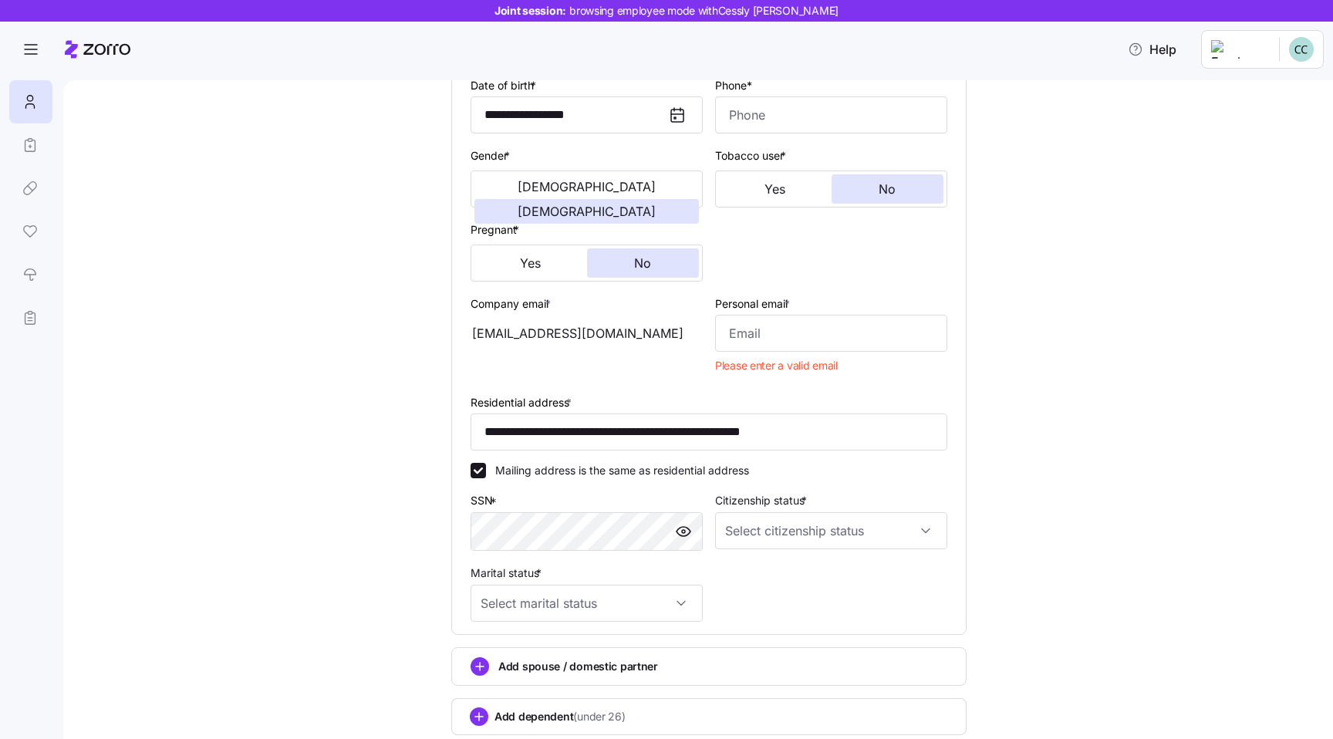
click at [936, 556] on div "Citizenship status *" at bounding box center [831, 521] width 245 height 73
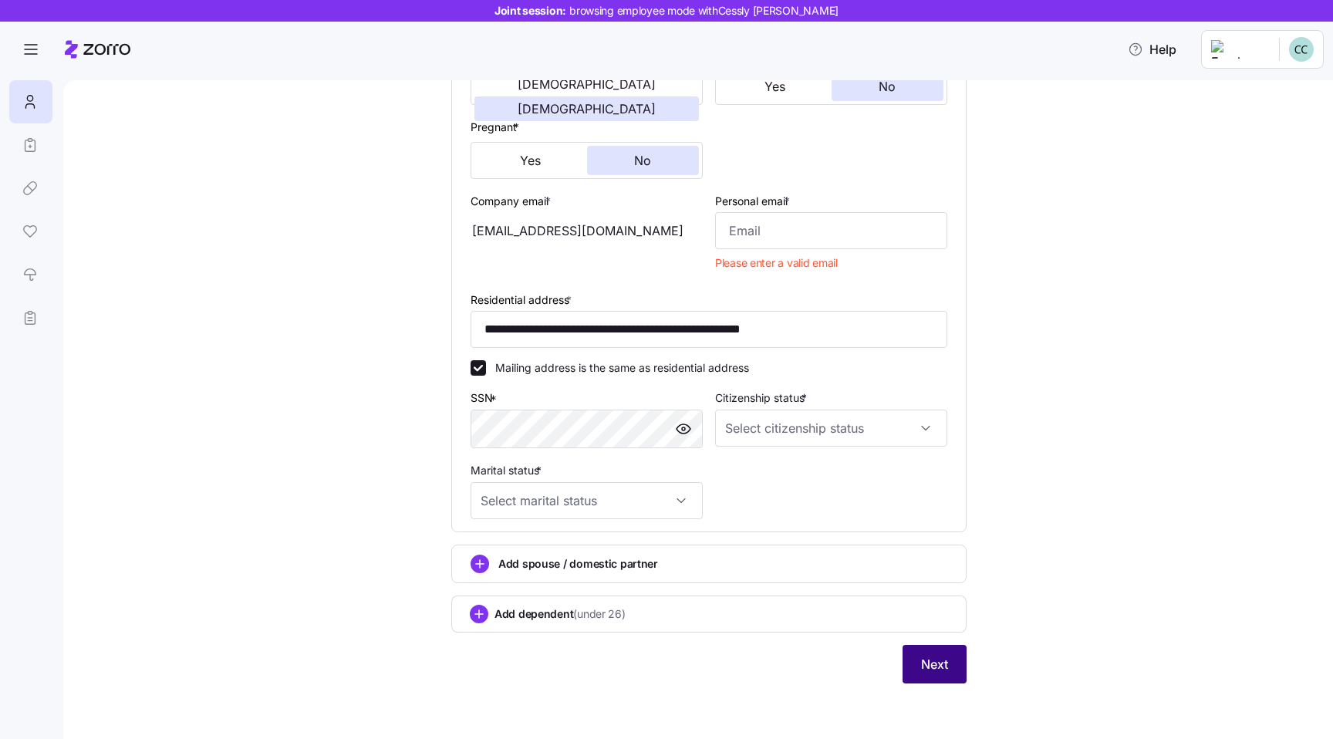
click at [941, 677] on button "Next" at bounding box center [935, 664] width 64 height 39
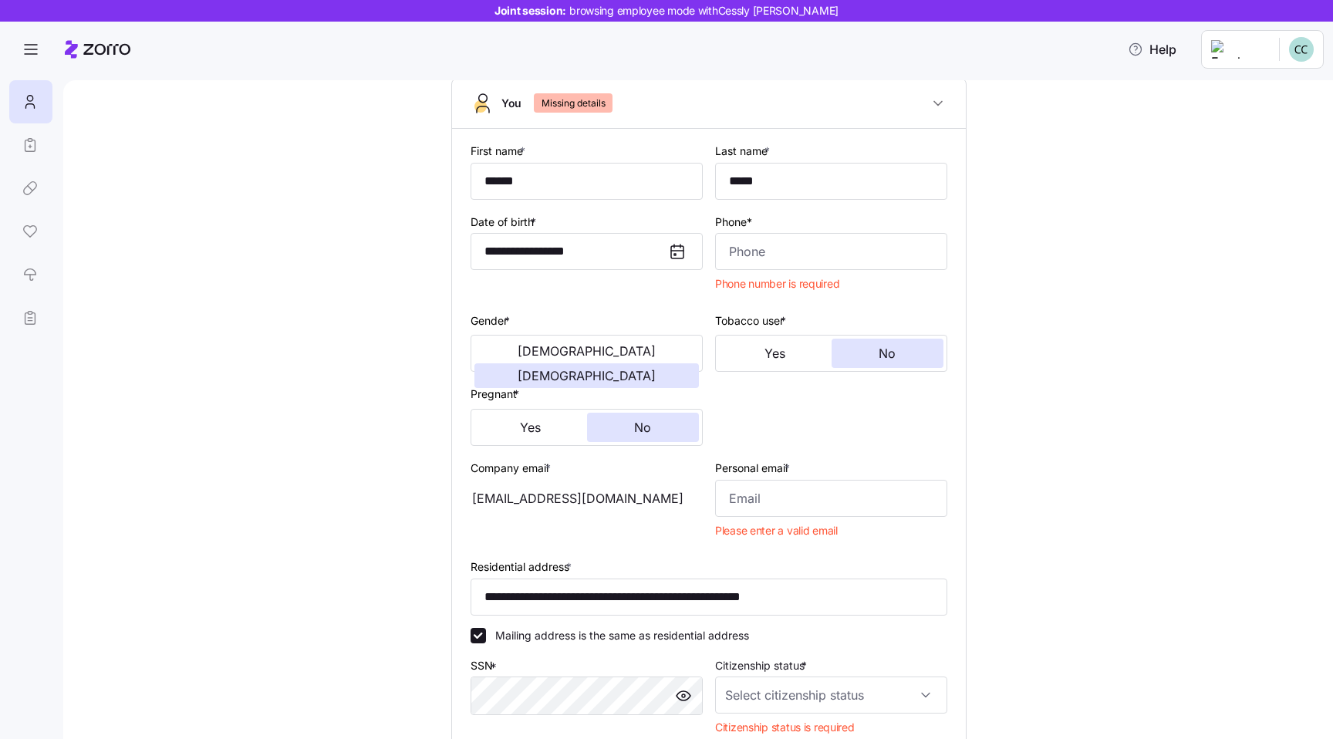
scroll to position [0, 0]
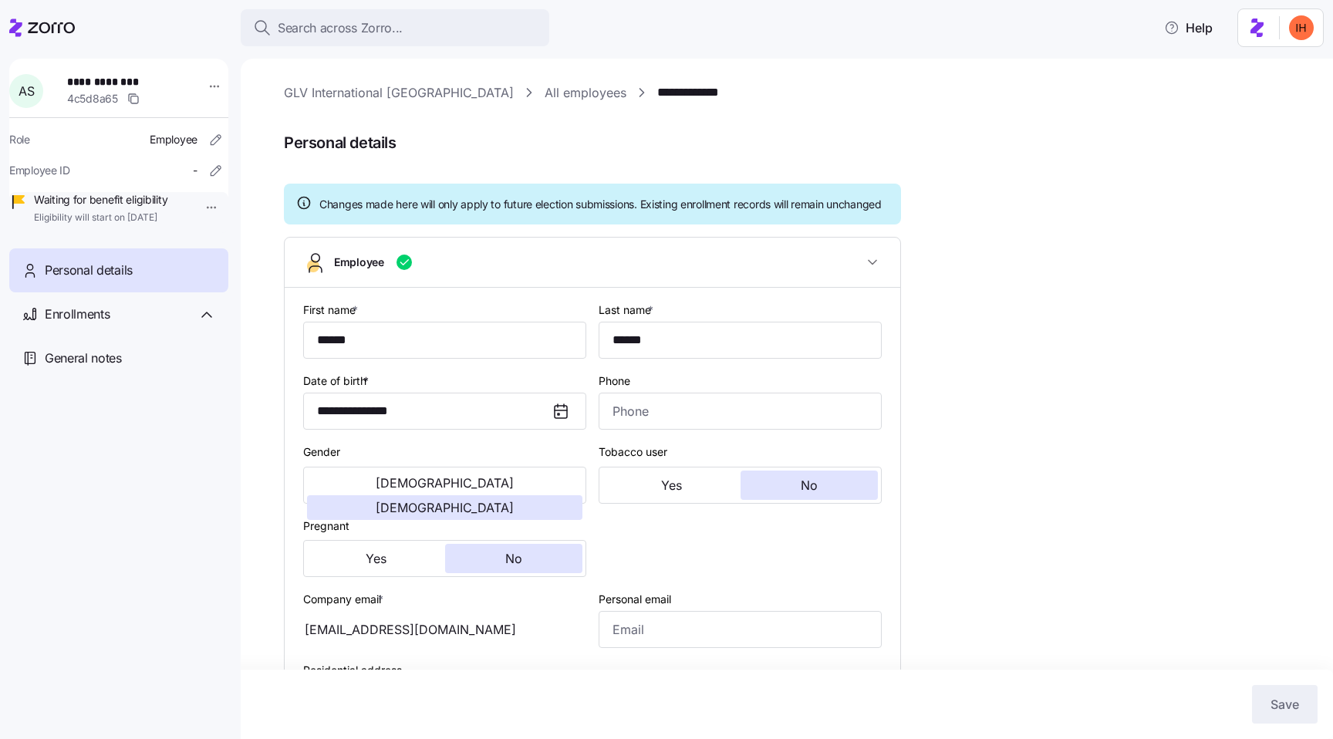
type input "All Employees"
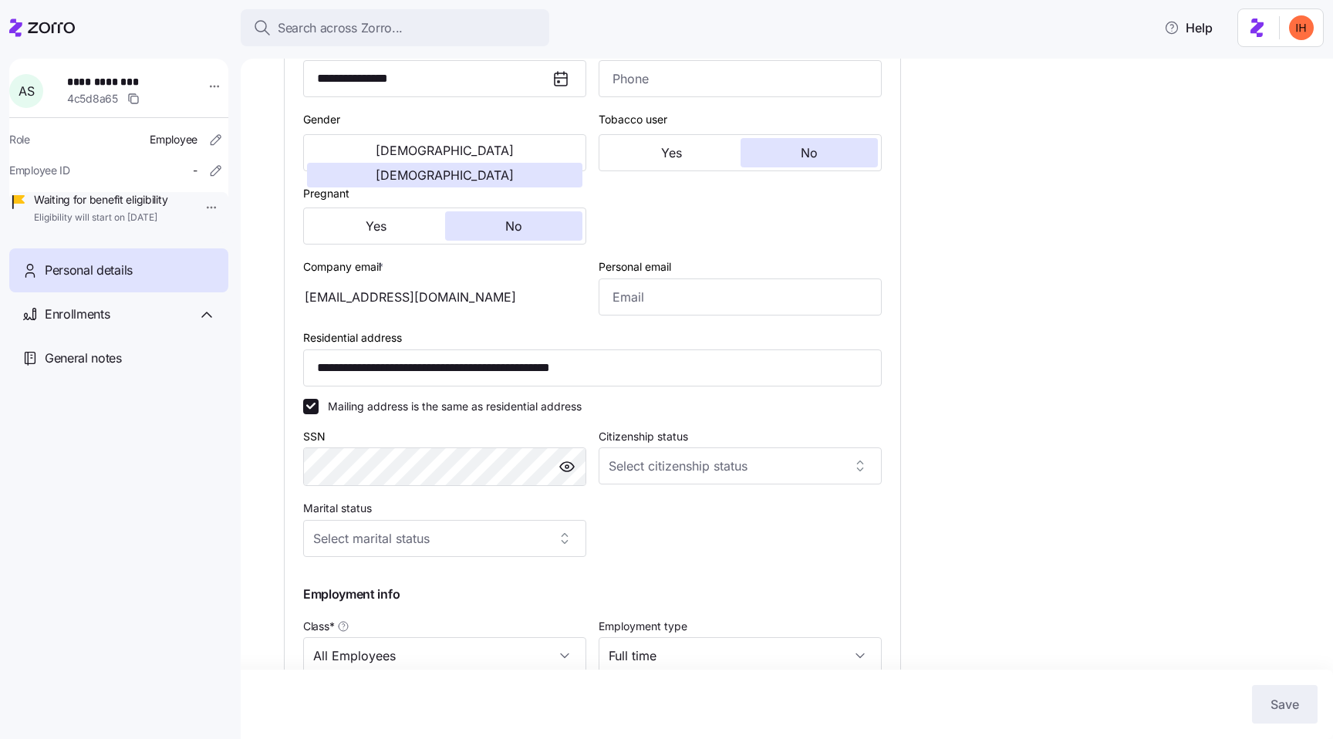
scroll to position [346, 0]
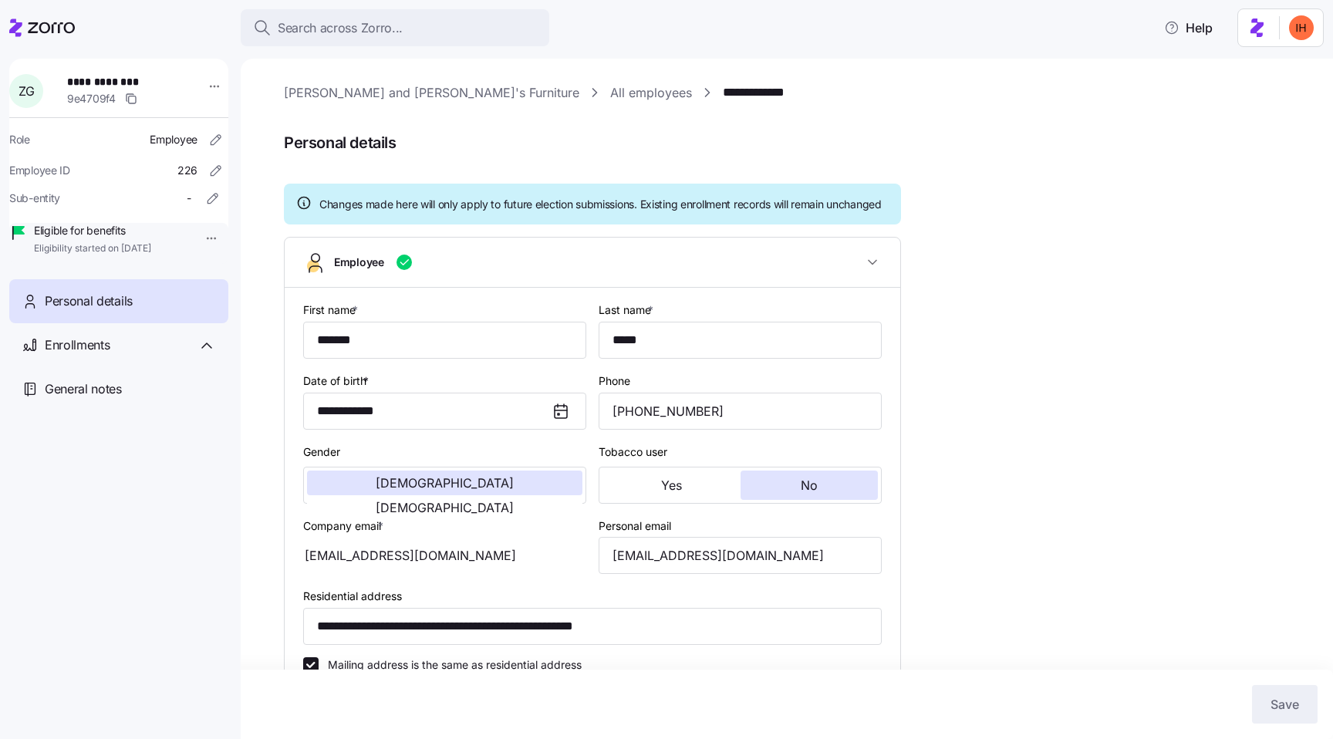
scroll to position [1, 0]
